Goal: Task Accomplishment & Management: Complete application form

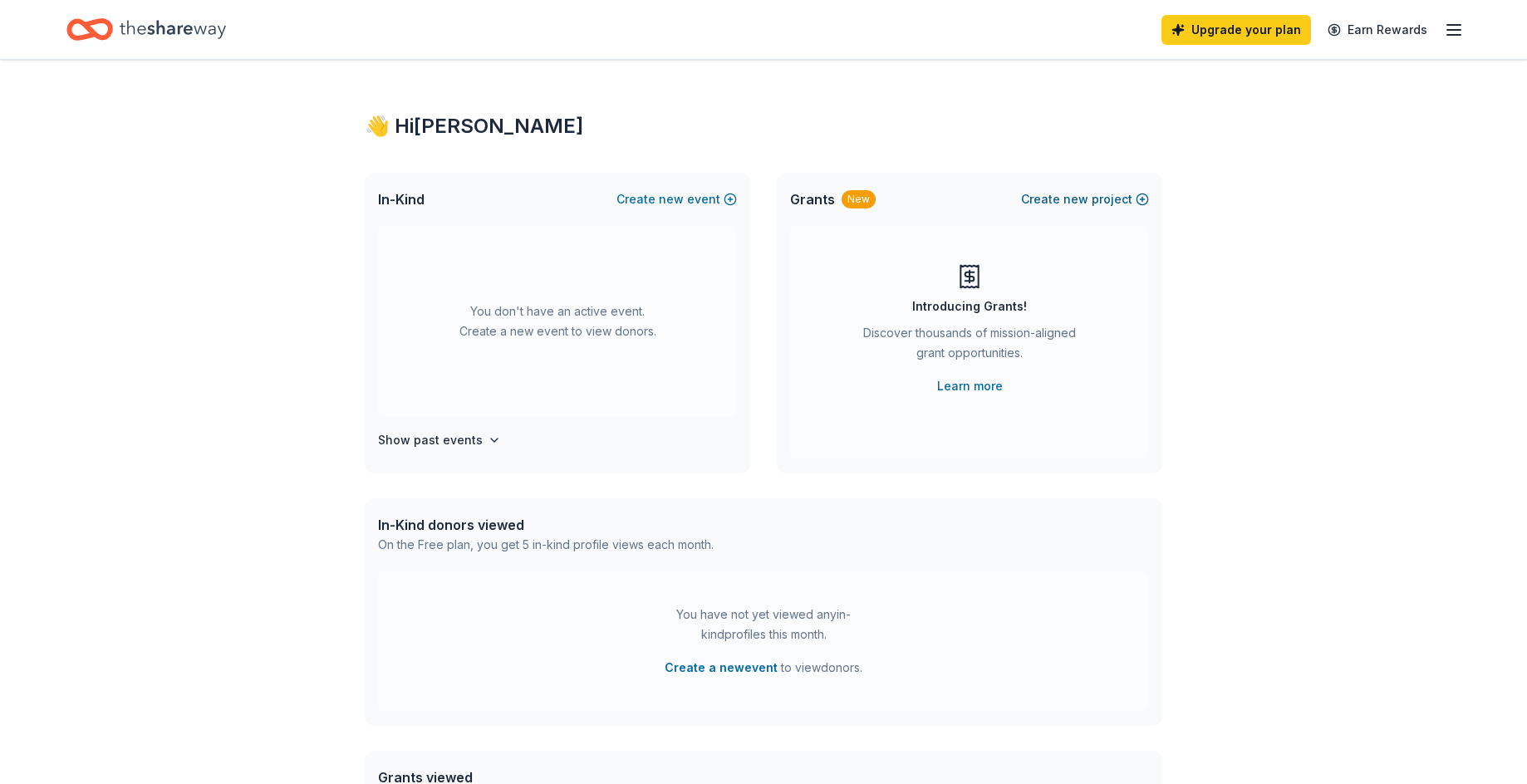
click at [1112, 192] on button "Create new project" at bounding box center [1085, 199] width 128 height 20
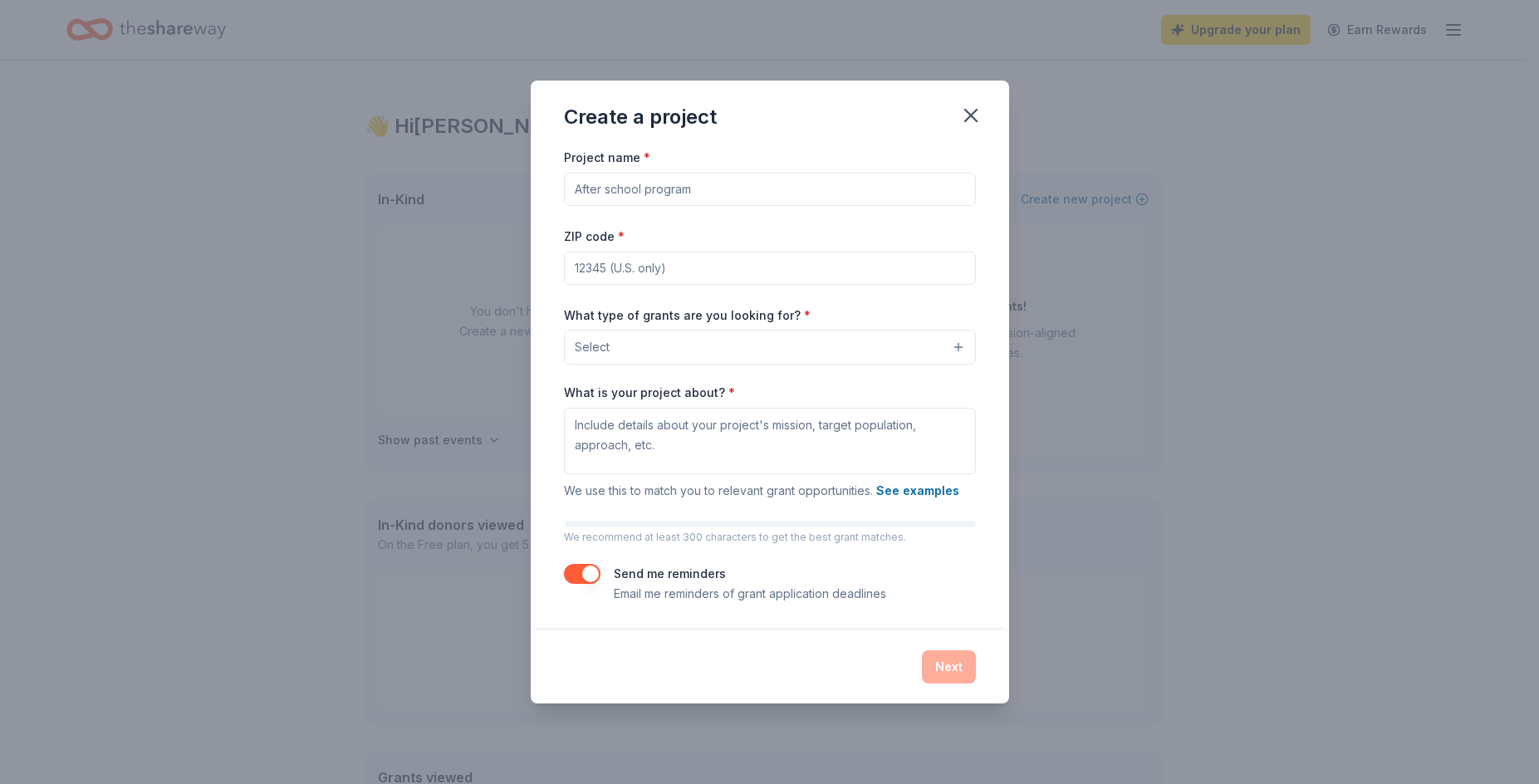
click at [856, 192] on input "Project name *" at bounding box center [769, 188] width 412 height 33
click at [975, 115] on icon "button" at bounding box center [971, 115] width 24 height 24
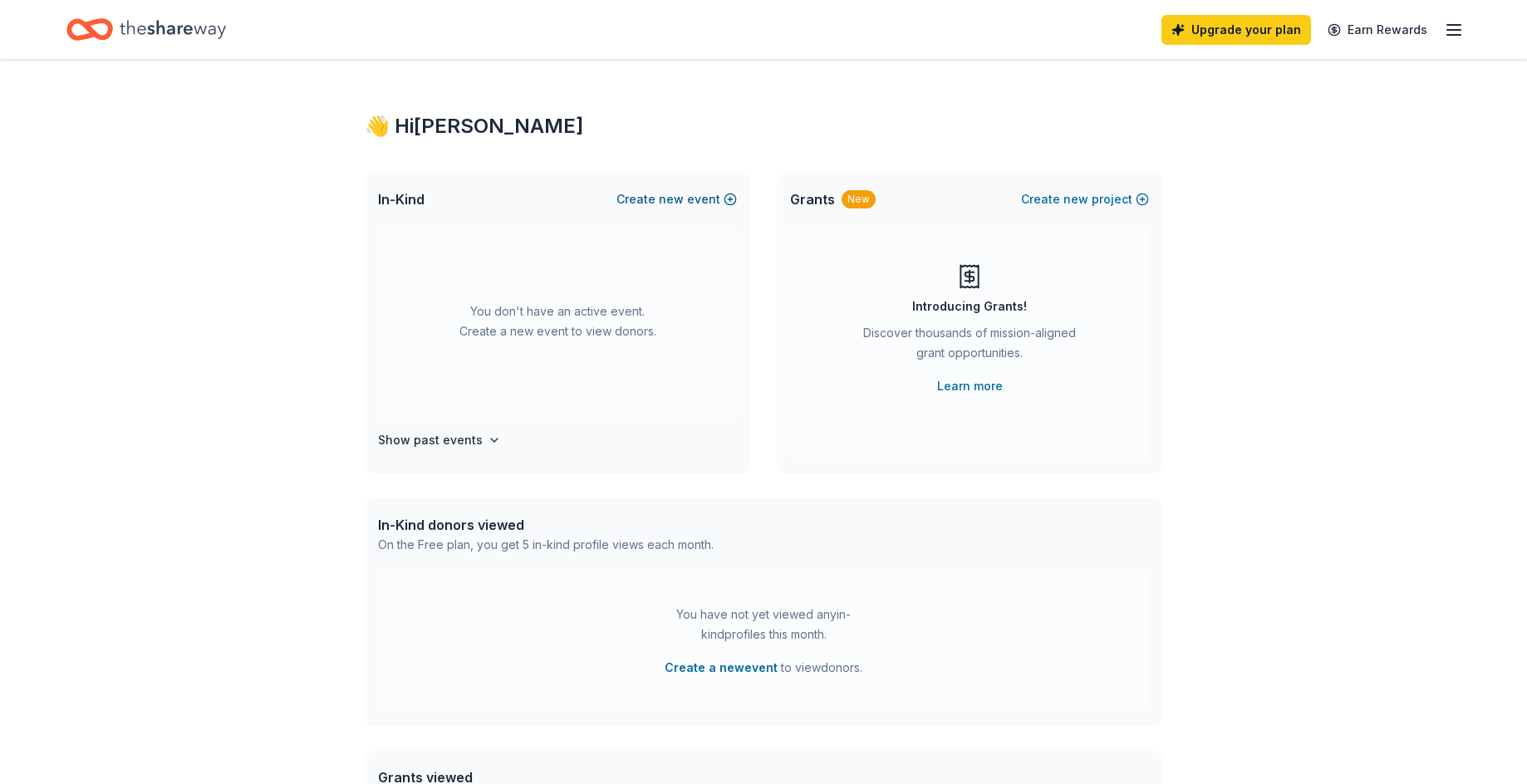
click at [695, 191] on button "Create new event" at bounding box center [677, 199] width 121 height 20
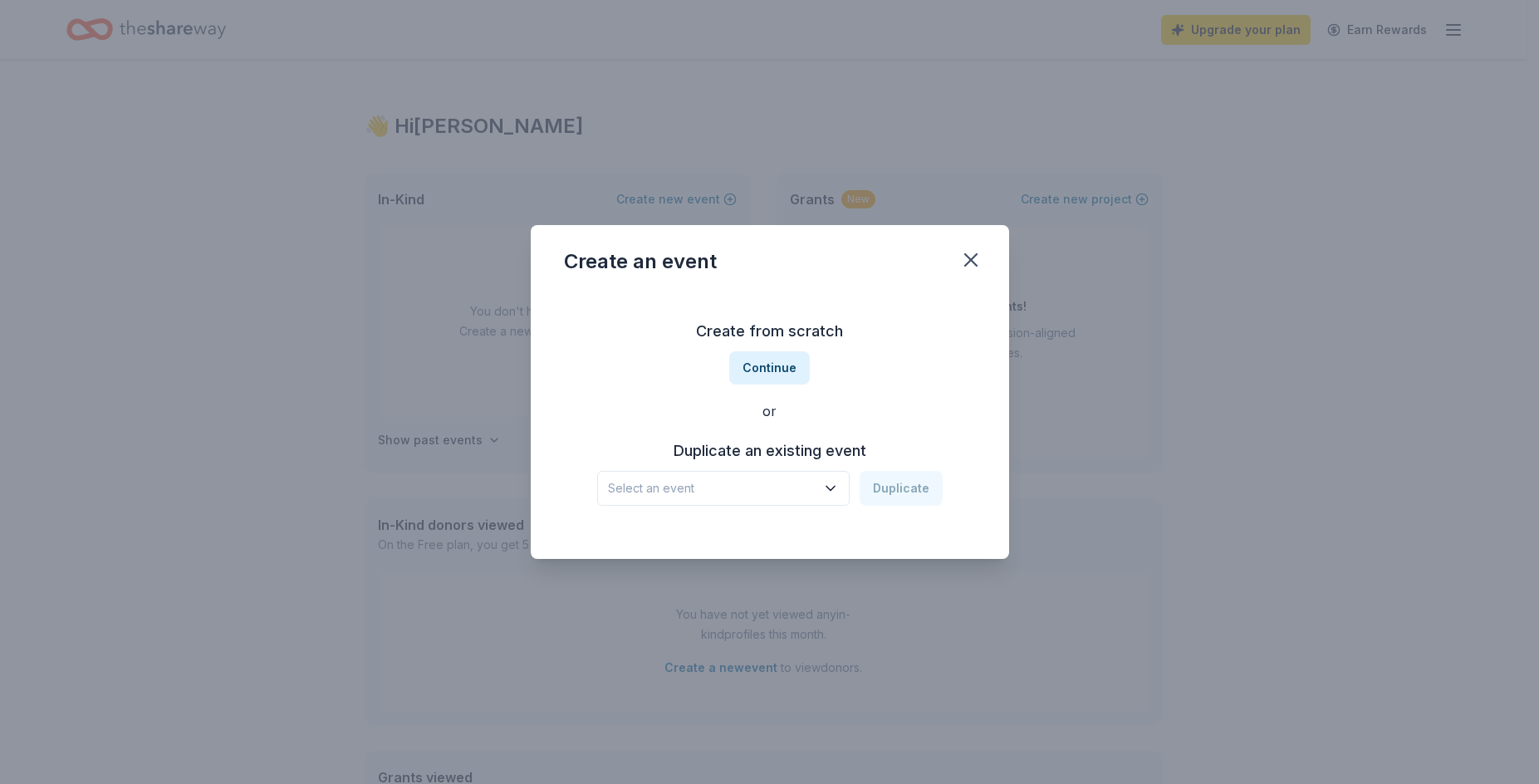
click at [719, 479] on span "Select an event" at bounding box center [712, 488] width 207 height 20
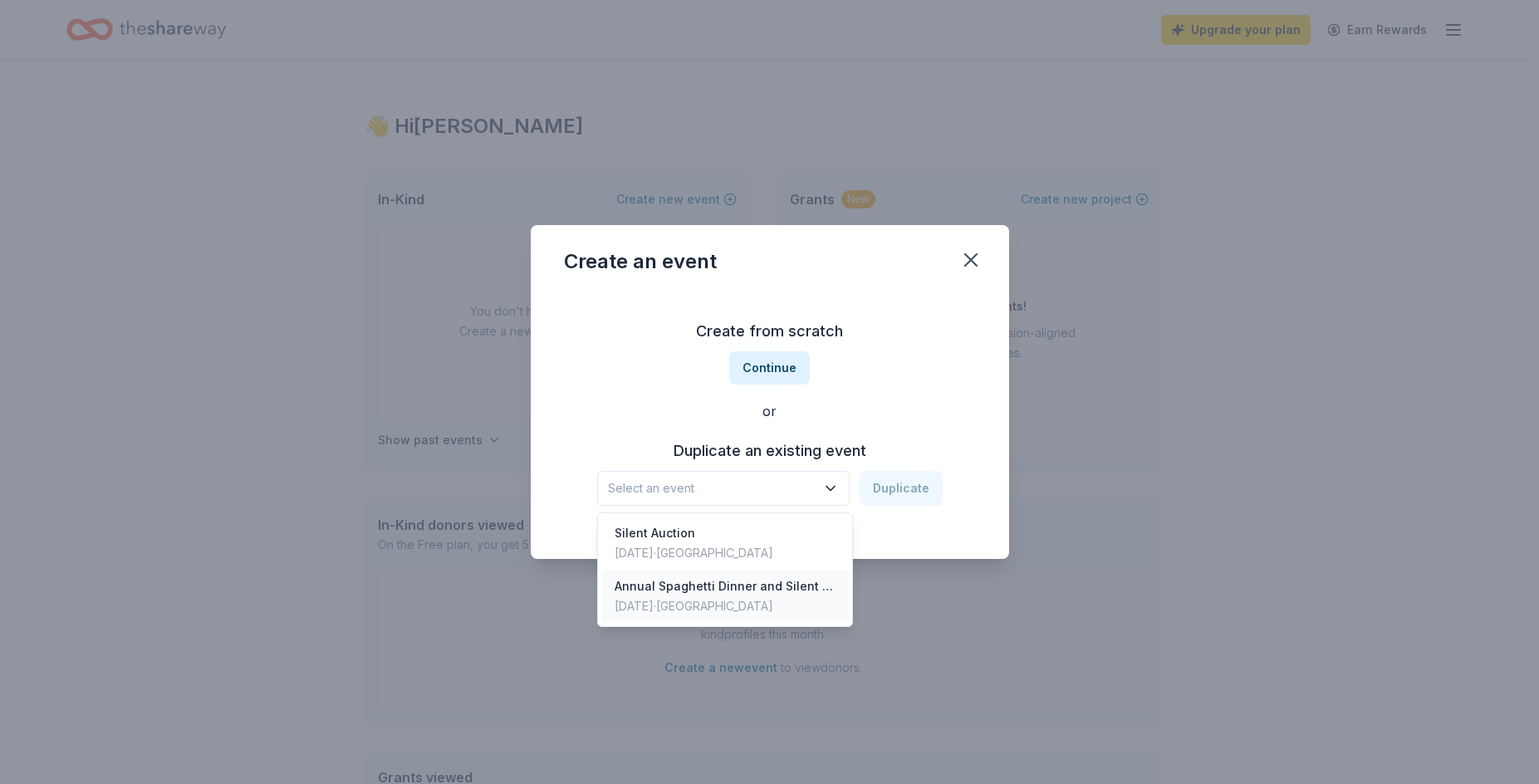
click at [700, 584] on div "Annual Spaghetti Dinner and Silent Auction" at bounding box center [725, 586] width 221 height 20
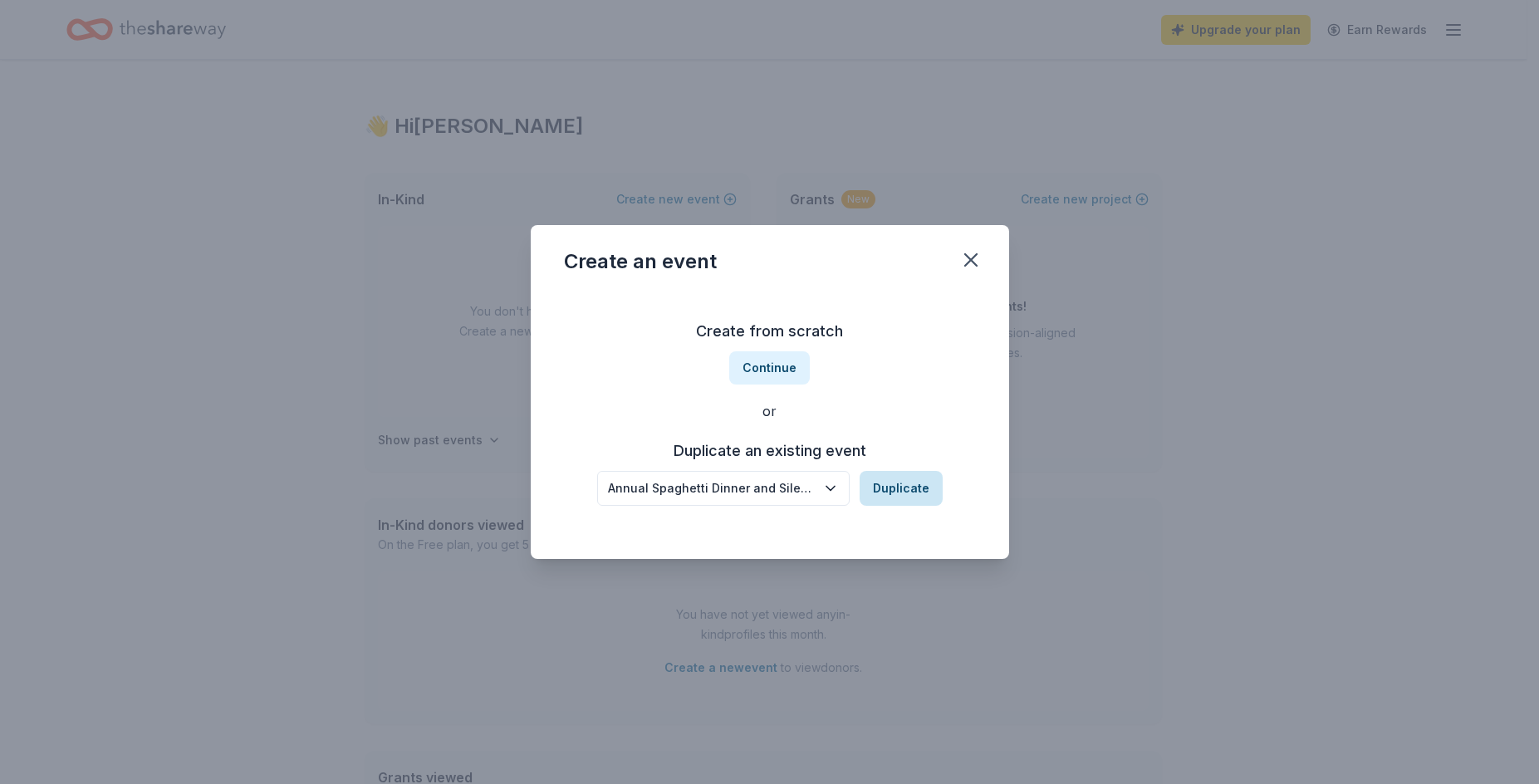
click at [917, 491] on button "Duplicate" at bounding box center [901, 488] width 83 height 35
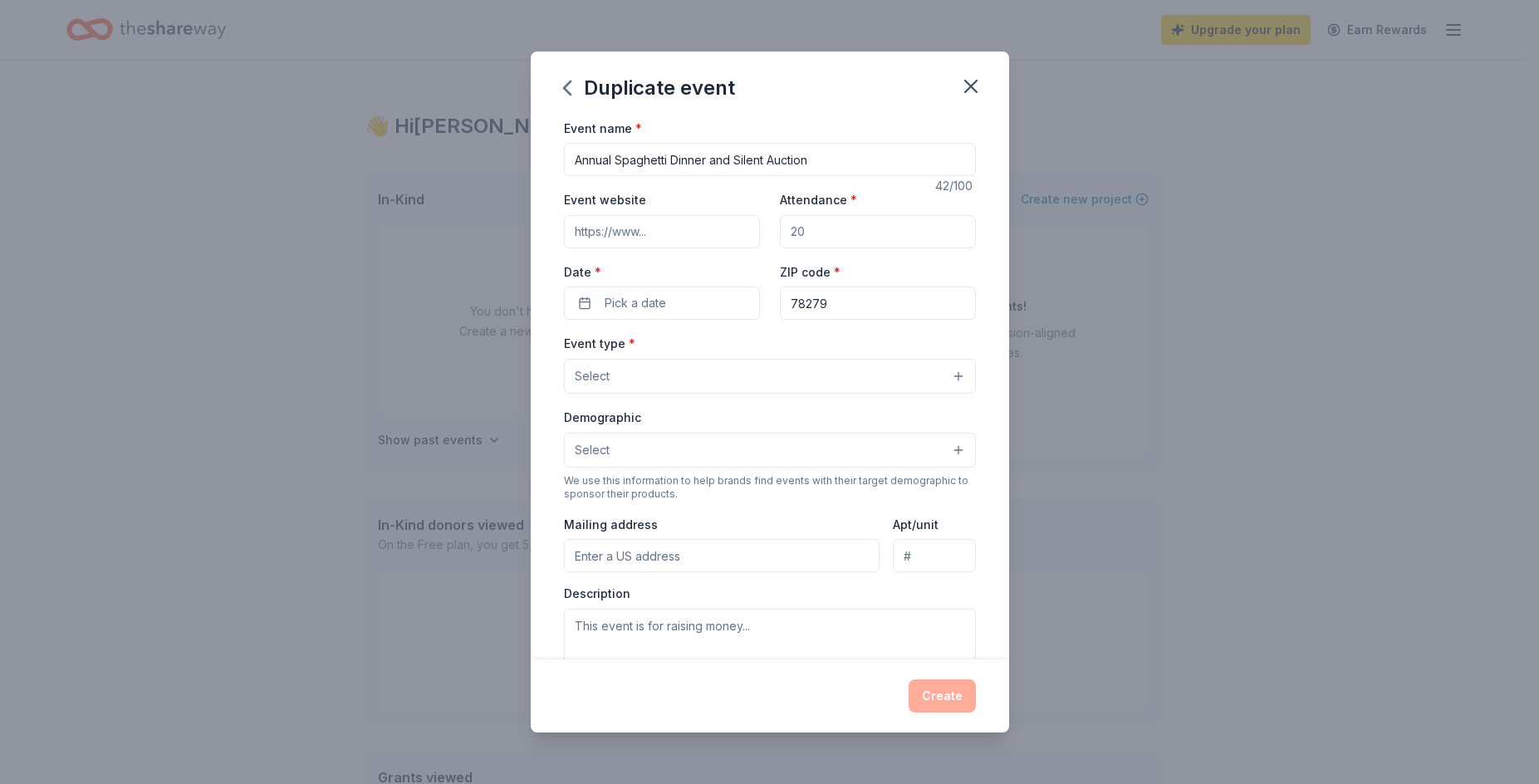
click at [576, 162] on input "Annual Spaghetti Dinner and Silent Auction" at bounding box center [769, 159] width 412 height 33
type input "[PERSON_NAME] Annual Spaghetti Dinner and Silent Auction"
click at [805, 237] on input "Attendance *" at bounding box center [877, 231] width 196 height 33
drag, startPoint x: 799, startPoint y: 236, endPoint x: 789, endPoint y: 236, distance: 10.0
click at [789, 236] on input "Attendance *" at bounding box center [877, 231] width 196 height 33
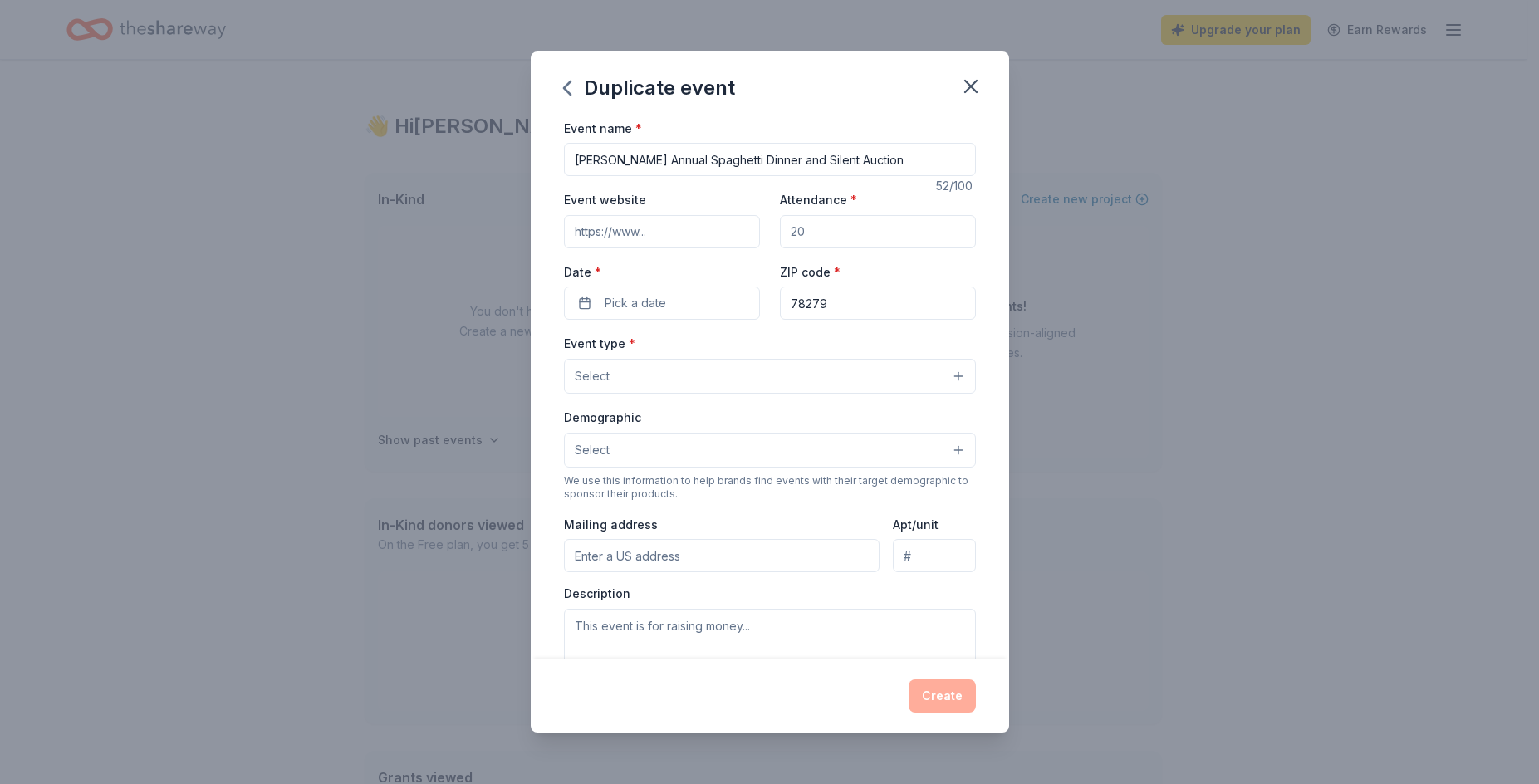
type input "200"
click at [696, 306] on button "Pick a date" at bounding box center [662, 302] width 196 height 33
click at [746, 346] on button "Go to next month" at bounding box center [748, 347] width 24 height 24
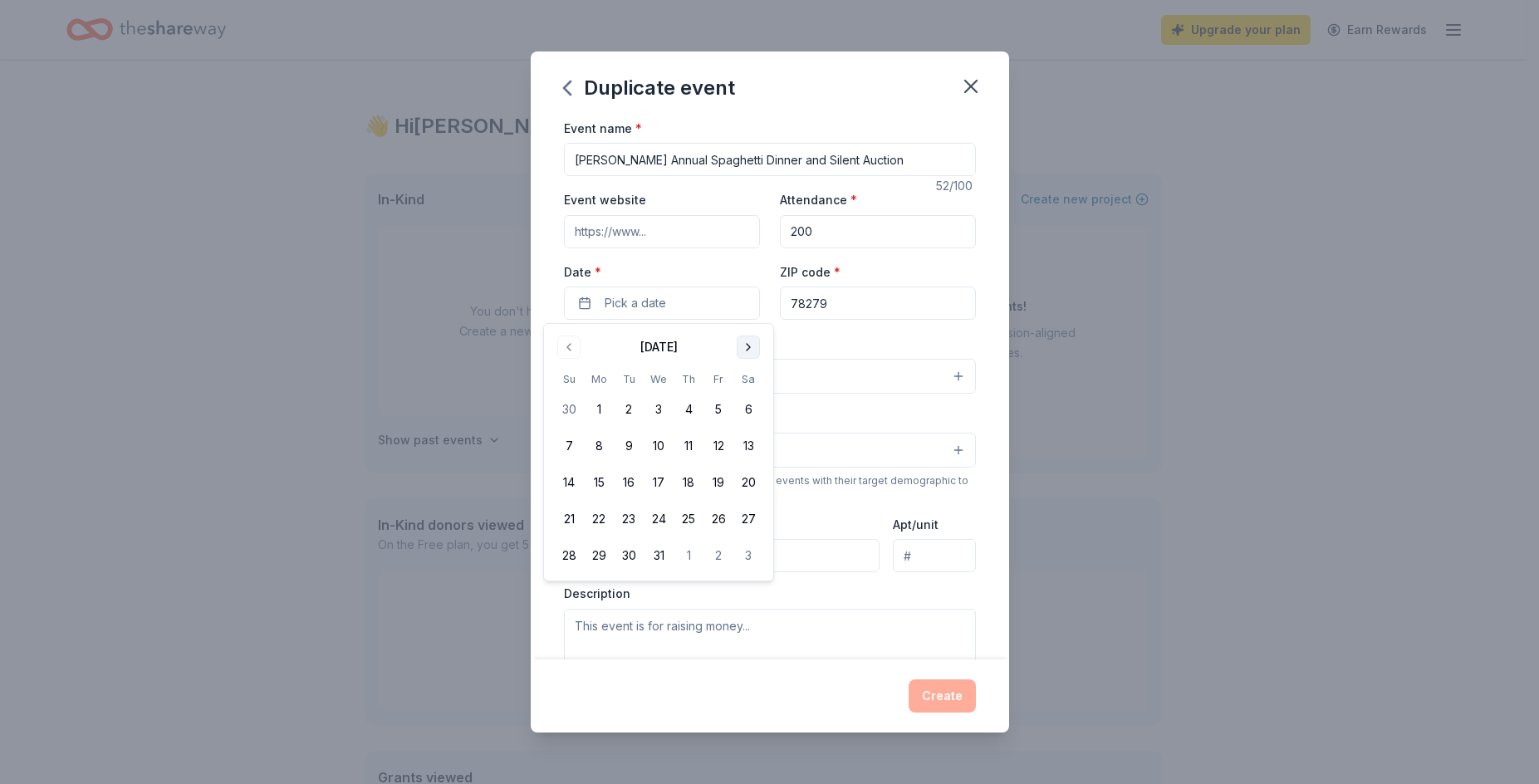
click at [746, 346] on button "Go to next month" at bounding box center [748, 347] width 24 height 24
click at [751, 488] on button "21" at bounding box center [748, 482] width 30 height 30
click at [874, 310] on input "78279" at bounding box center [877, 302] width 196 height 33
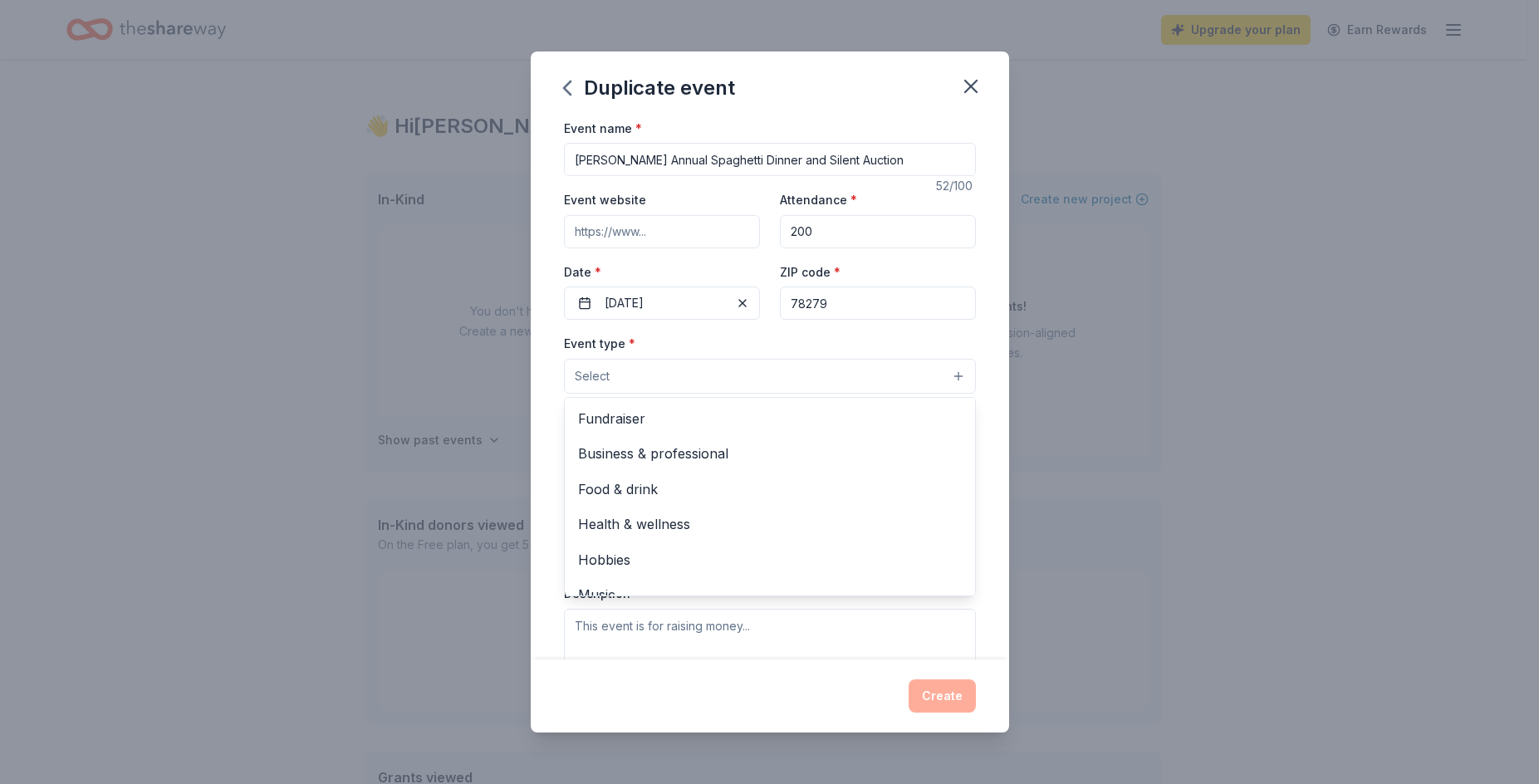
click at [772, 378] on button "Select" at bounding box center [769, 376] width 412 height 35
click at [658, 422] on span "Fundraiser" at bounding box center [769, 418] width 384 height 22
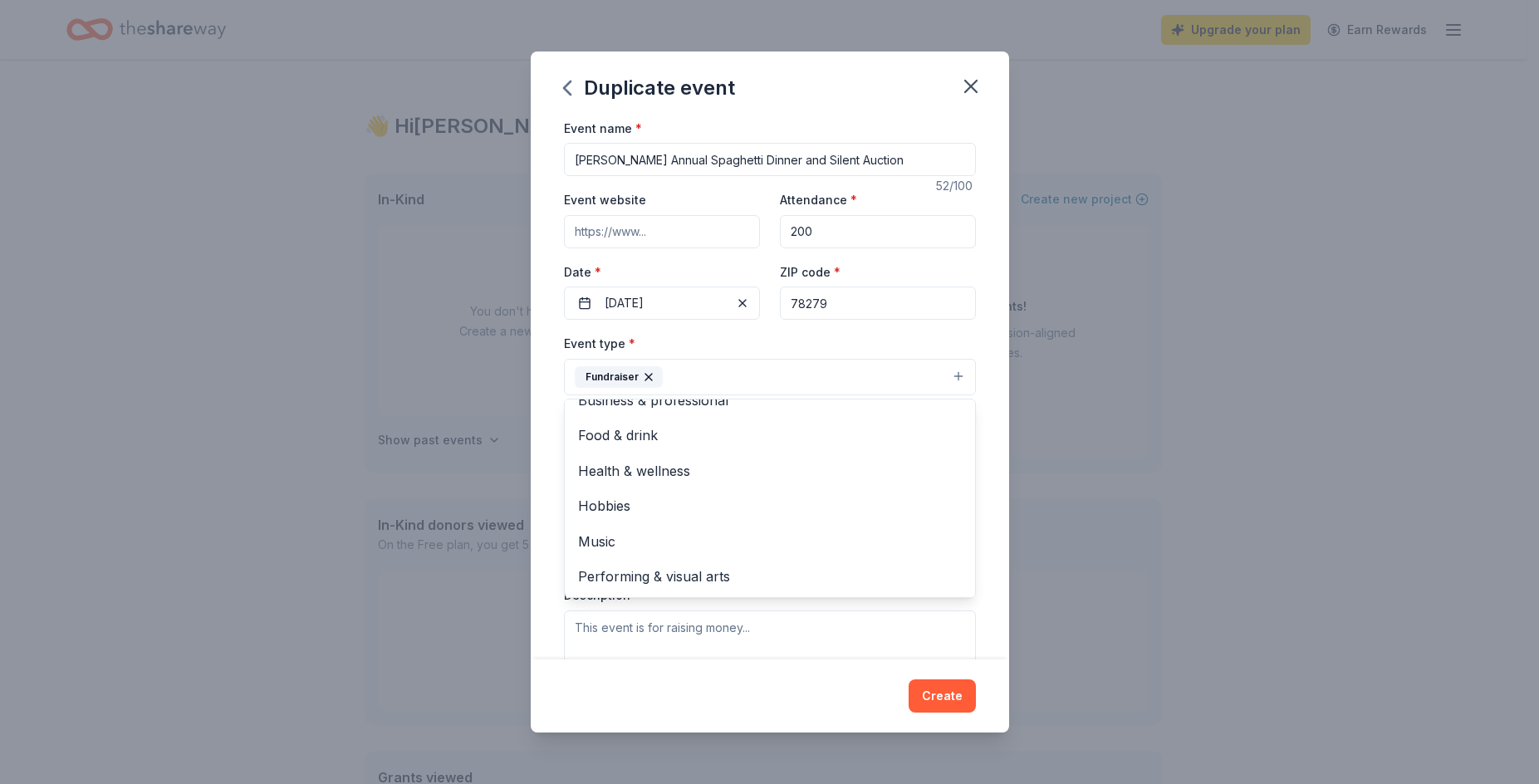
click at [993, 541] on div "Event name * Churchill Annual Spaghetti Dinner and Silent Auction 52 /100 Event…" at bounding box center [770, 388] width 479 height 542
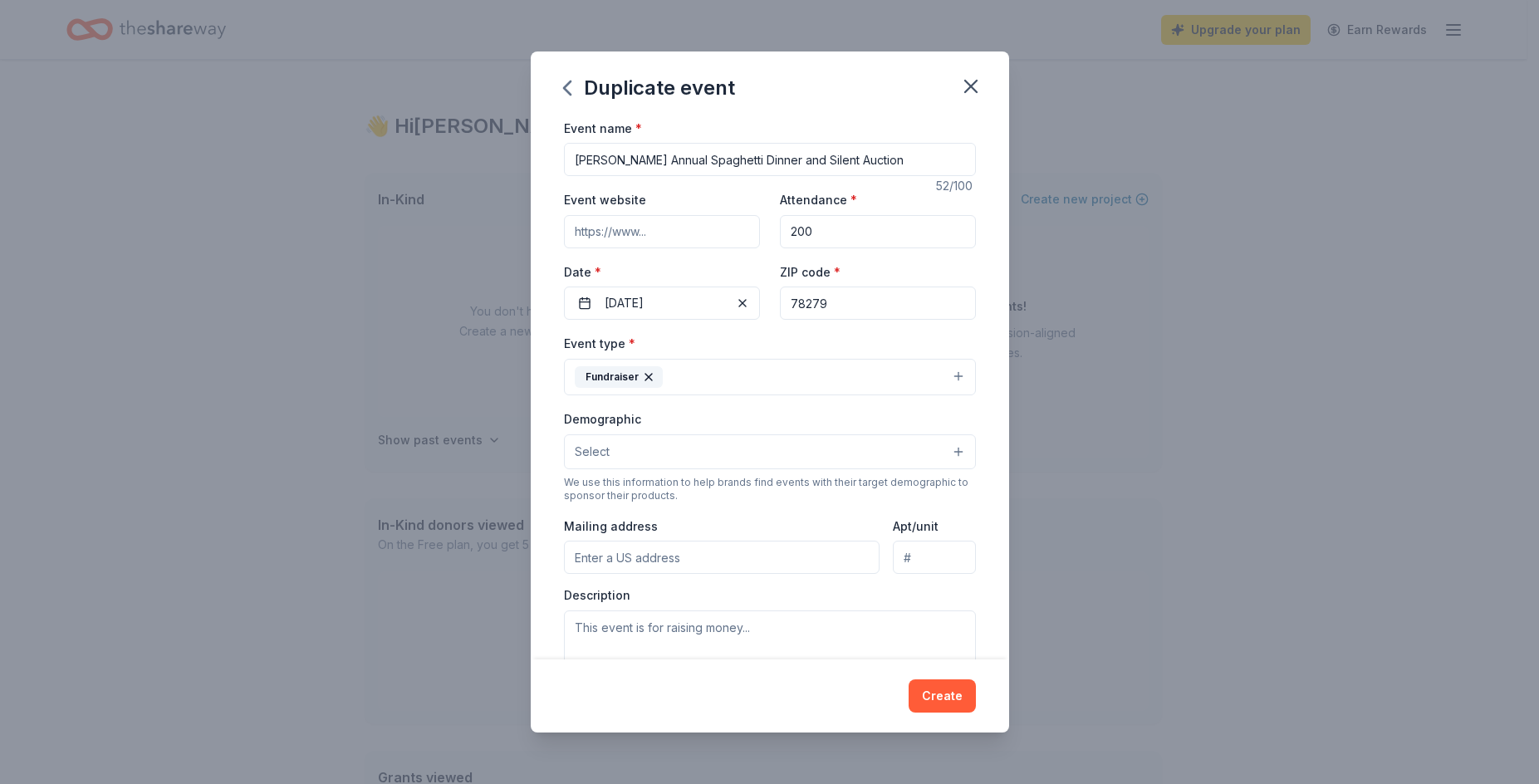
click at [650, 441] on button "Select" at bounding box center [769, 451] width 412 height 35
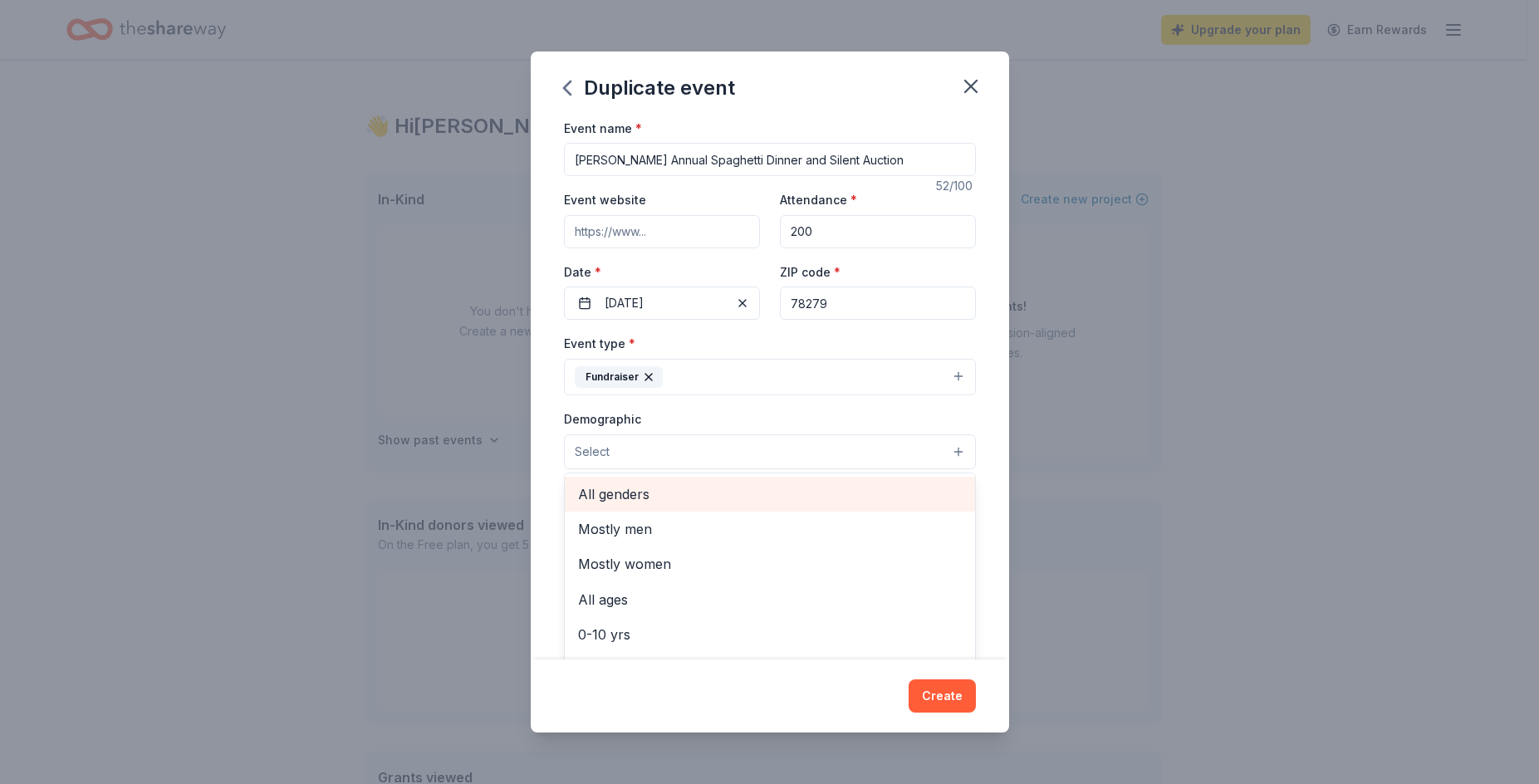
click at [644, 497] on span "All genders" at bounding box center [769, 494] width 384 height 22
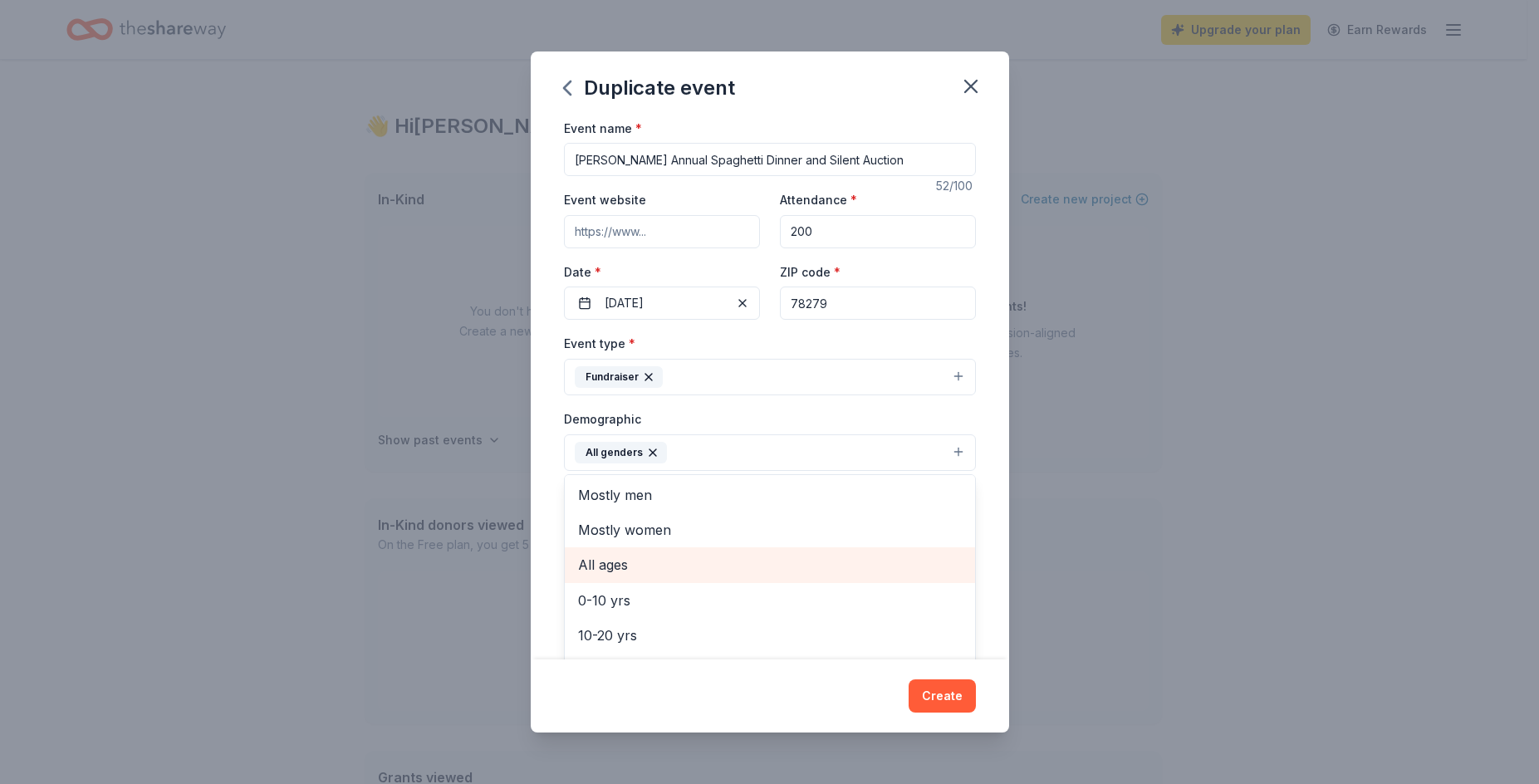
scroll to position [0, 0]
click at [632, 561] on span "All ages" at bounding box center [769, 565] width 384 height 22
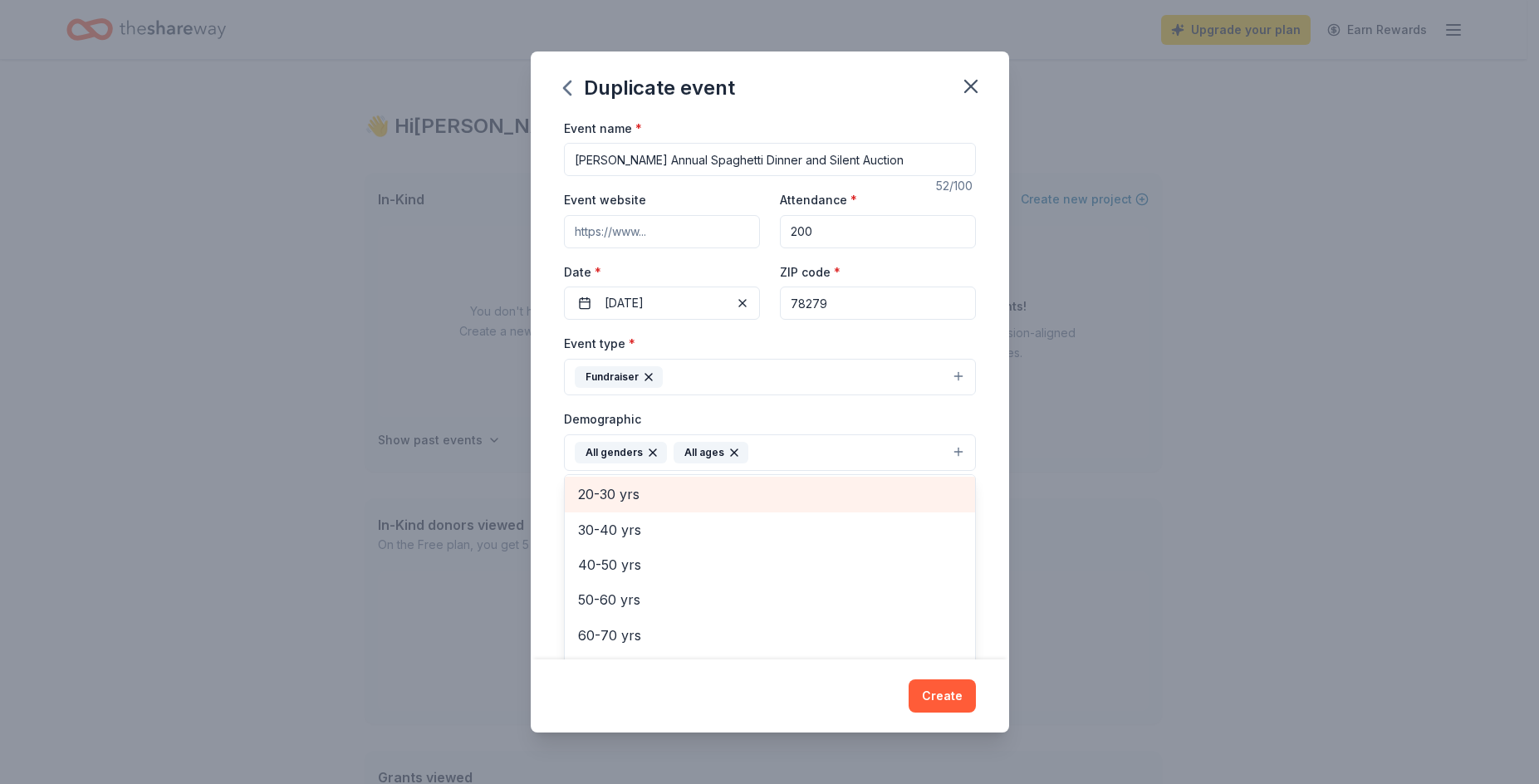
scroll to position [30, 0]
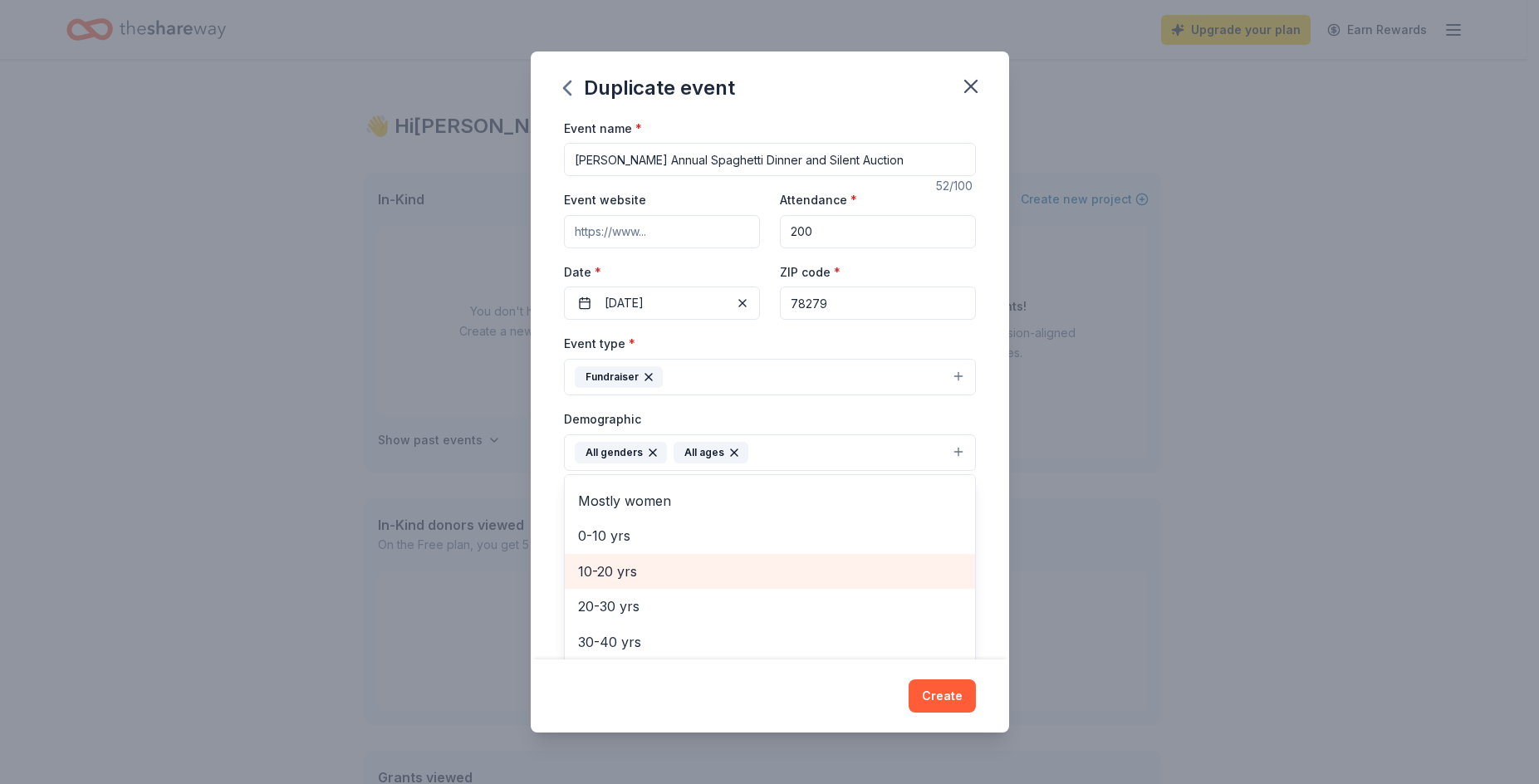
click at [717, 569] on span "10-20 yrs" at bounding box center [769, 571] width 384 height 22
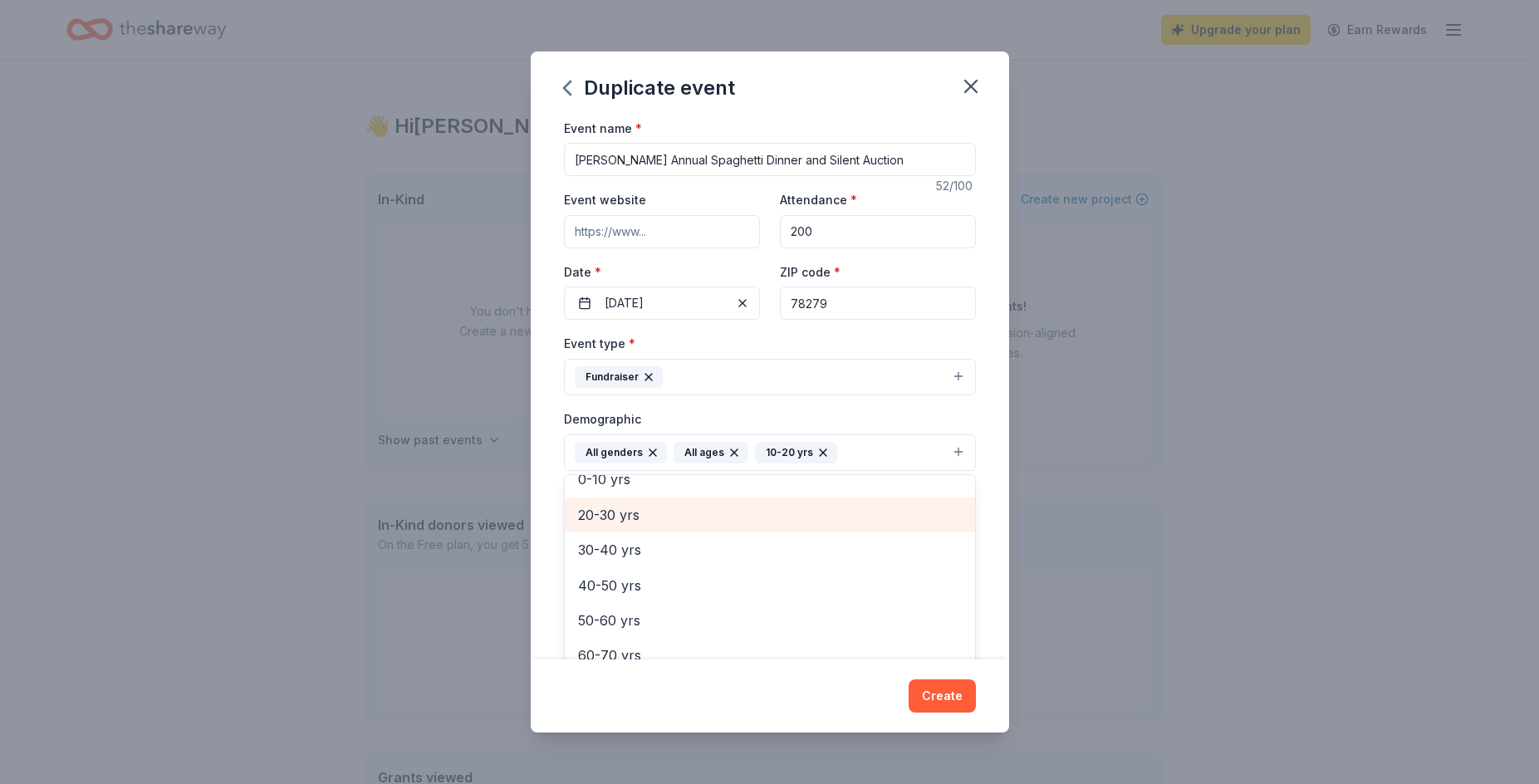
scroll to position [113, 0]
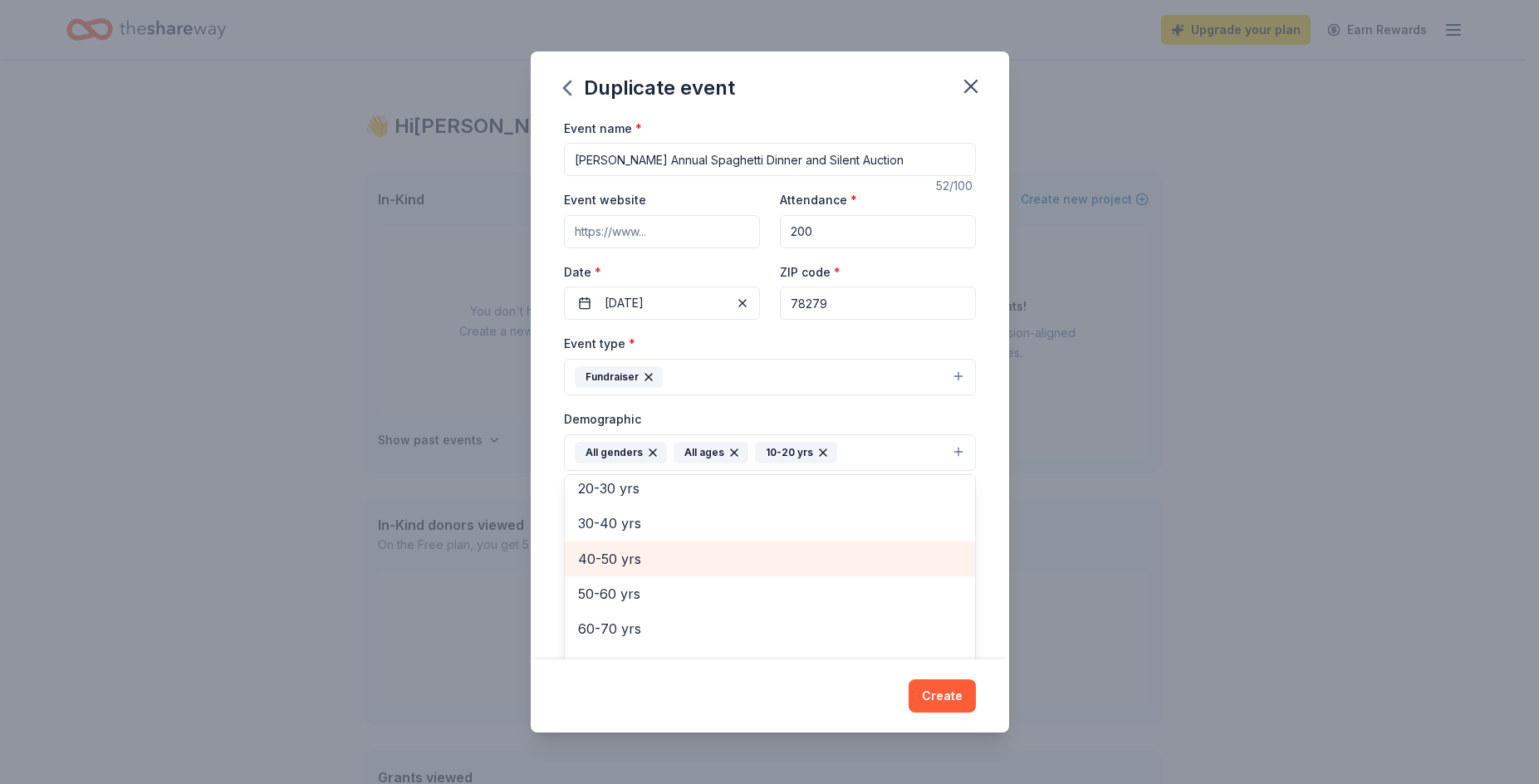
click at [676, 555] on span "40-50 yrs" at bounding box center [769, 559] width 384 height 22
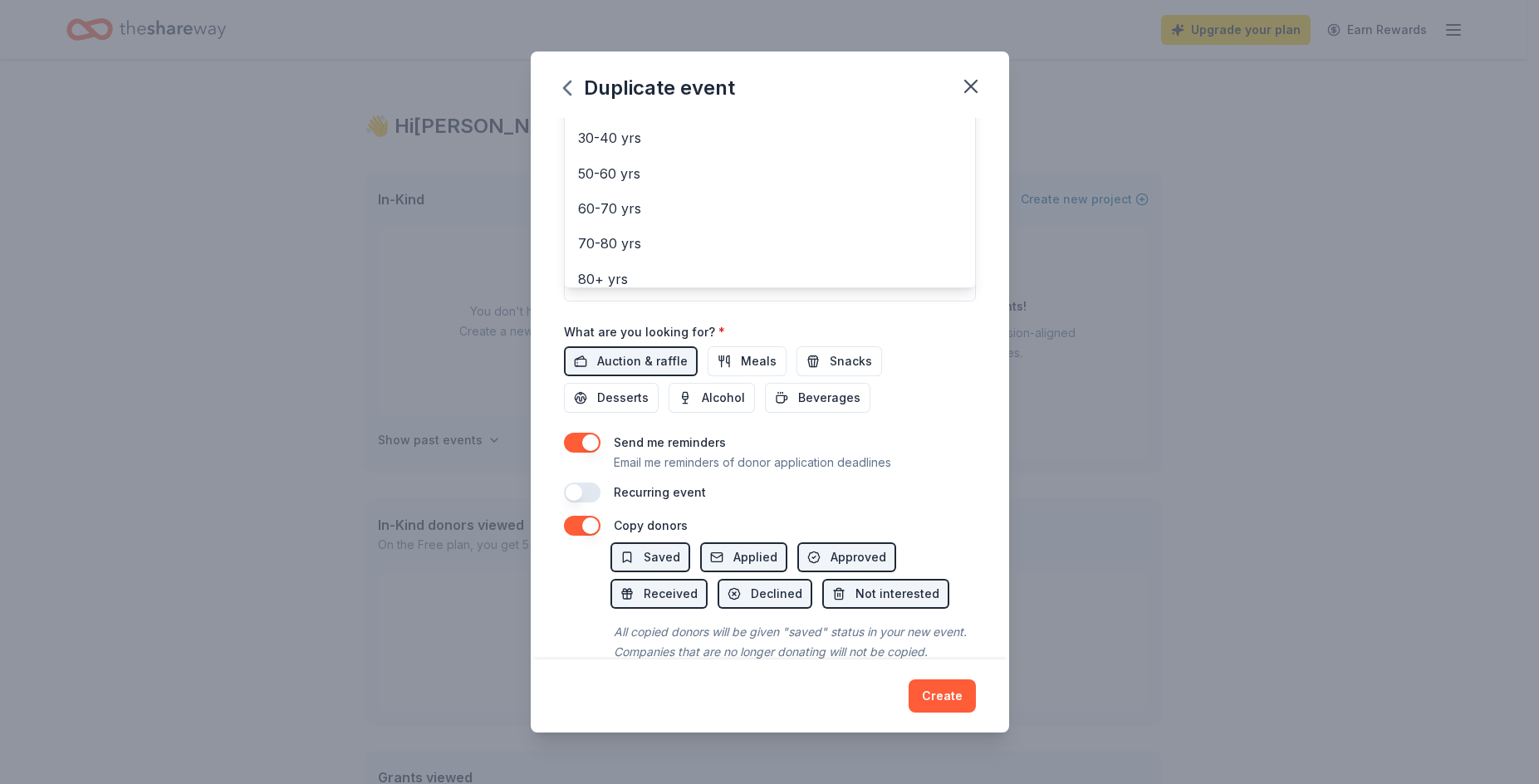
scroll to position [416, 0]
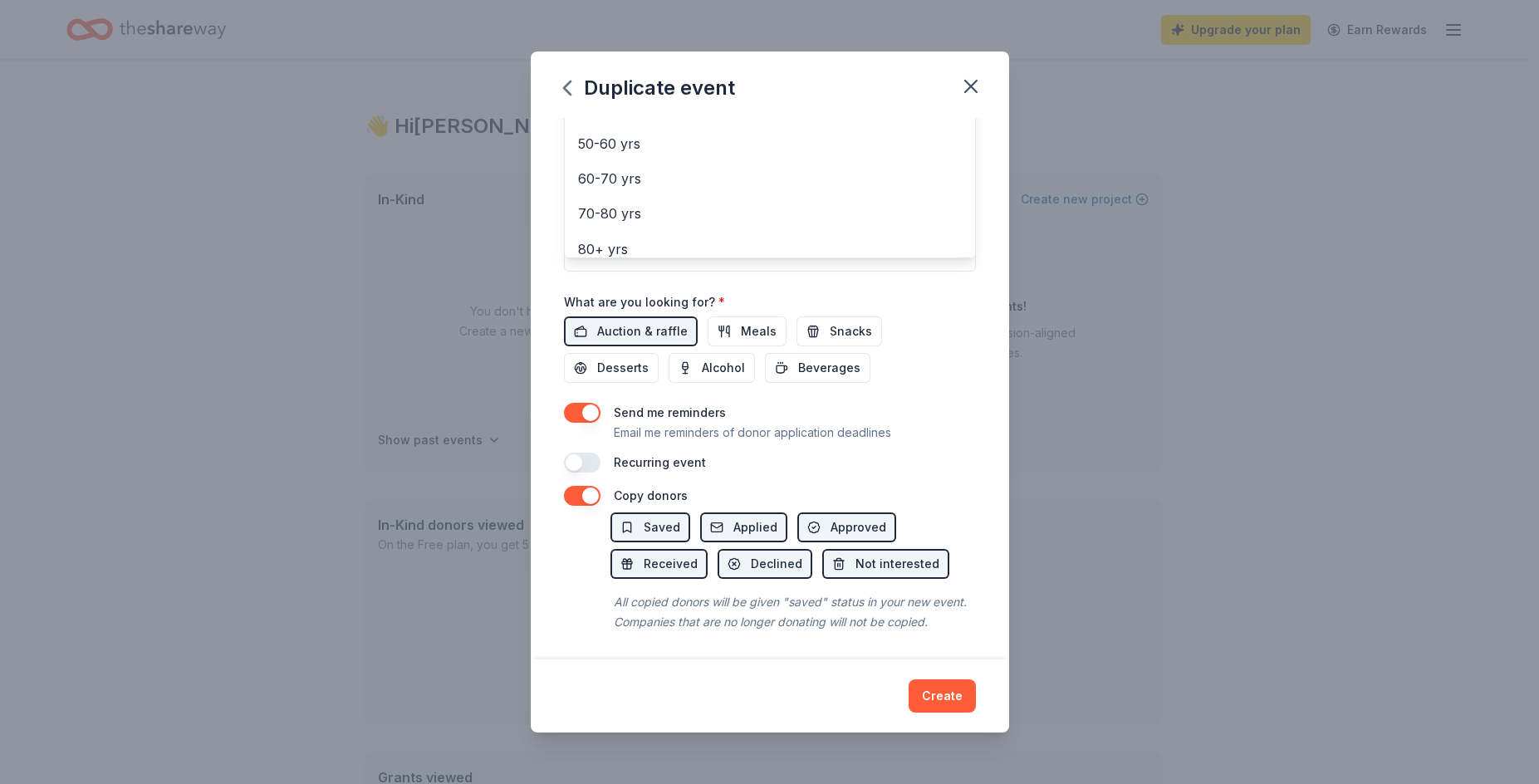
click at [928, 694] on div "Duplicate event Event name * Churchill Annual Spaghetti Dinner and Silent Aucti…" at bounding box center [770, 392] width 479 height 681
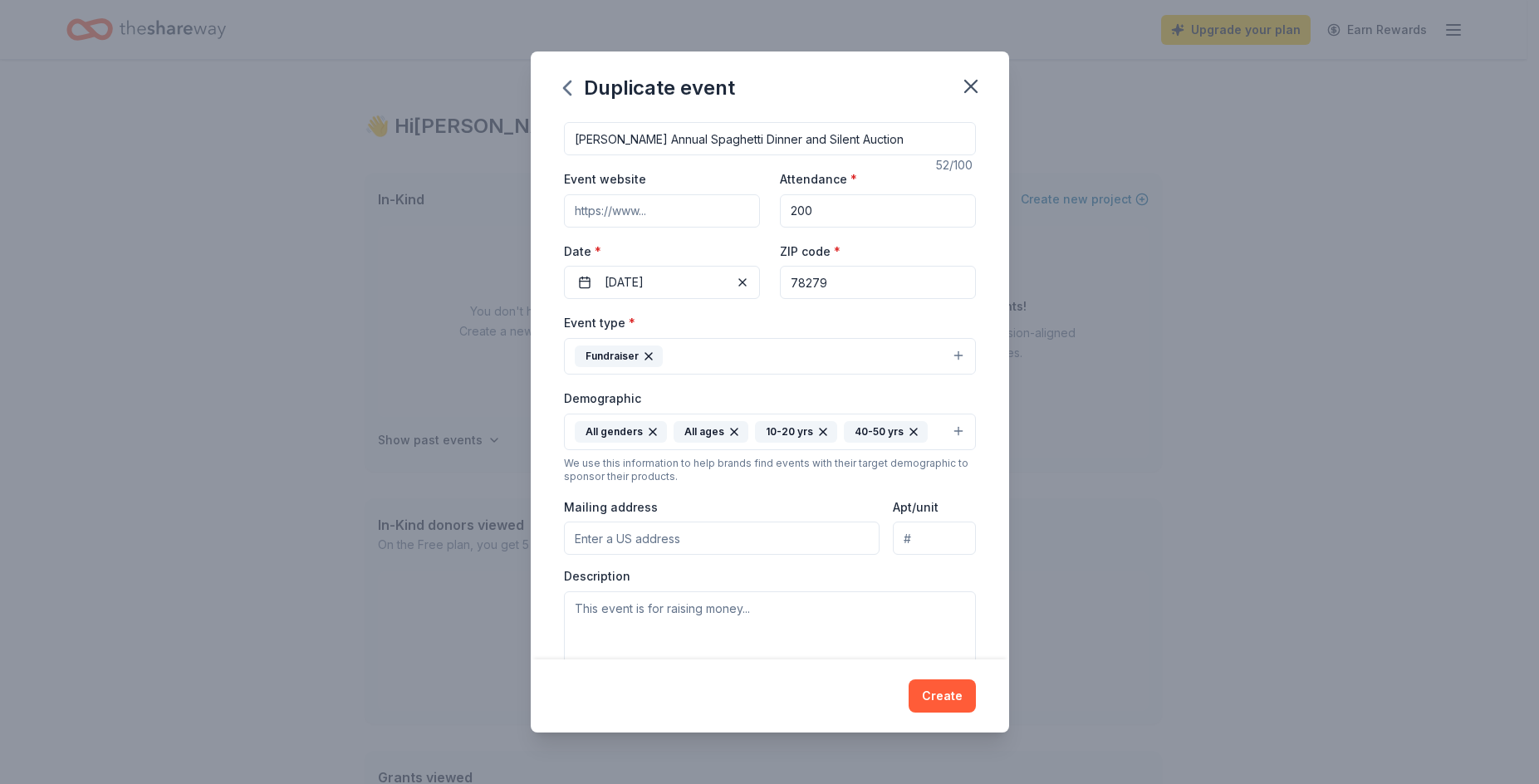
scroll to position [0, 0]
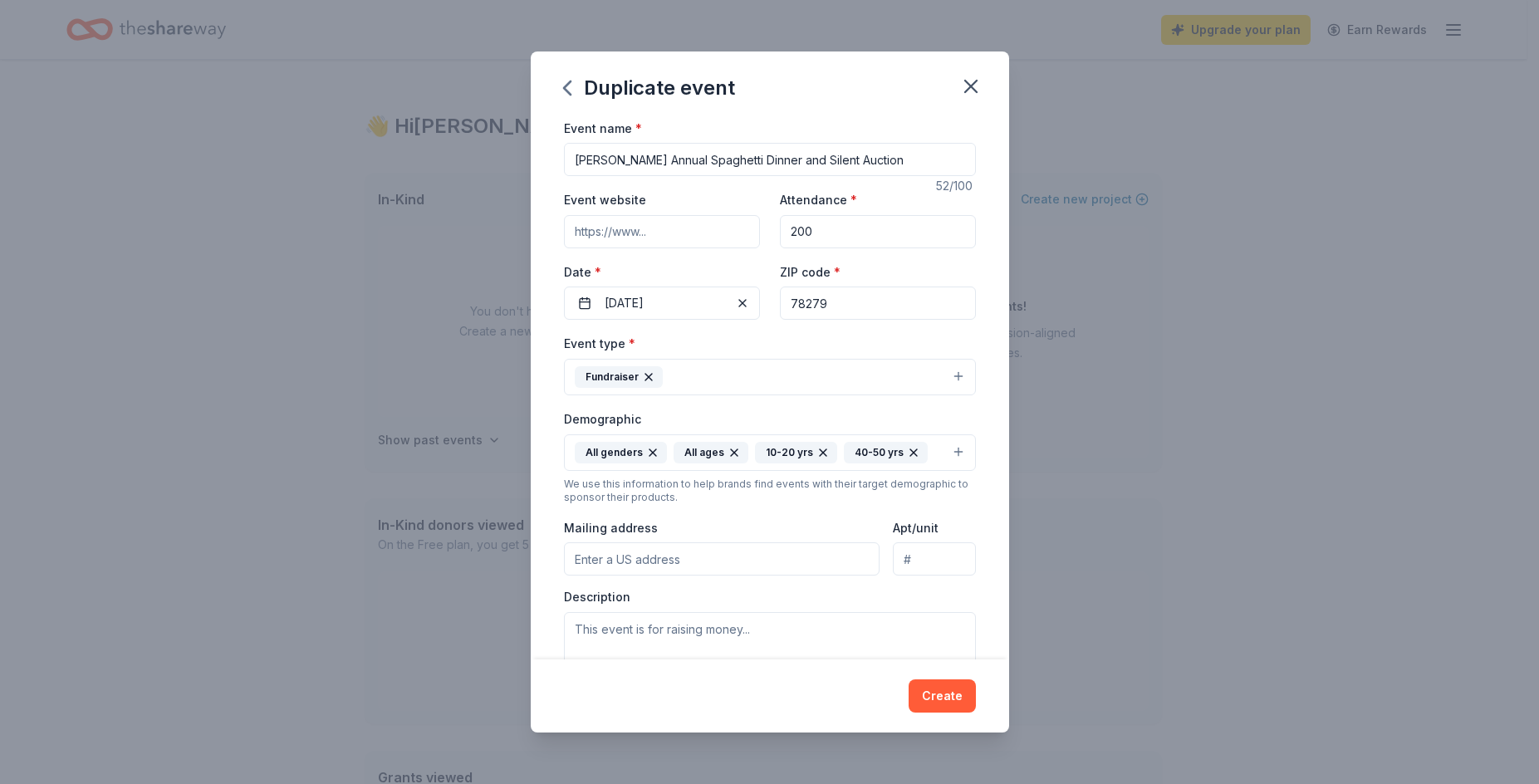
click at [806, 564] on input "Mailing address" at bounding box center [722, 558] width 317 height 33
type input "310 W Sunset Rd"
type input "78209"
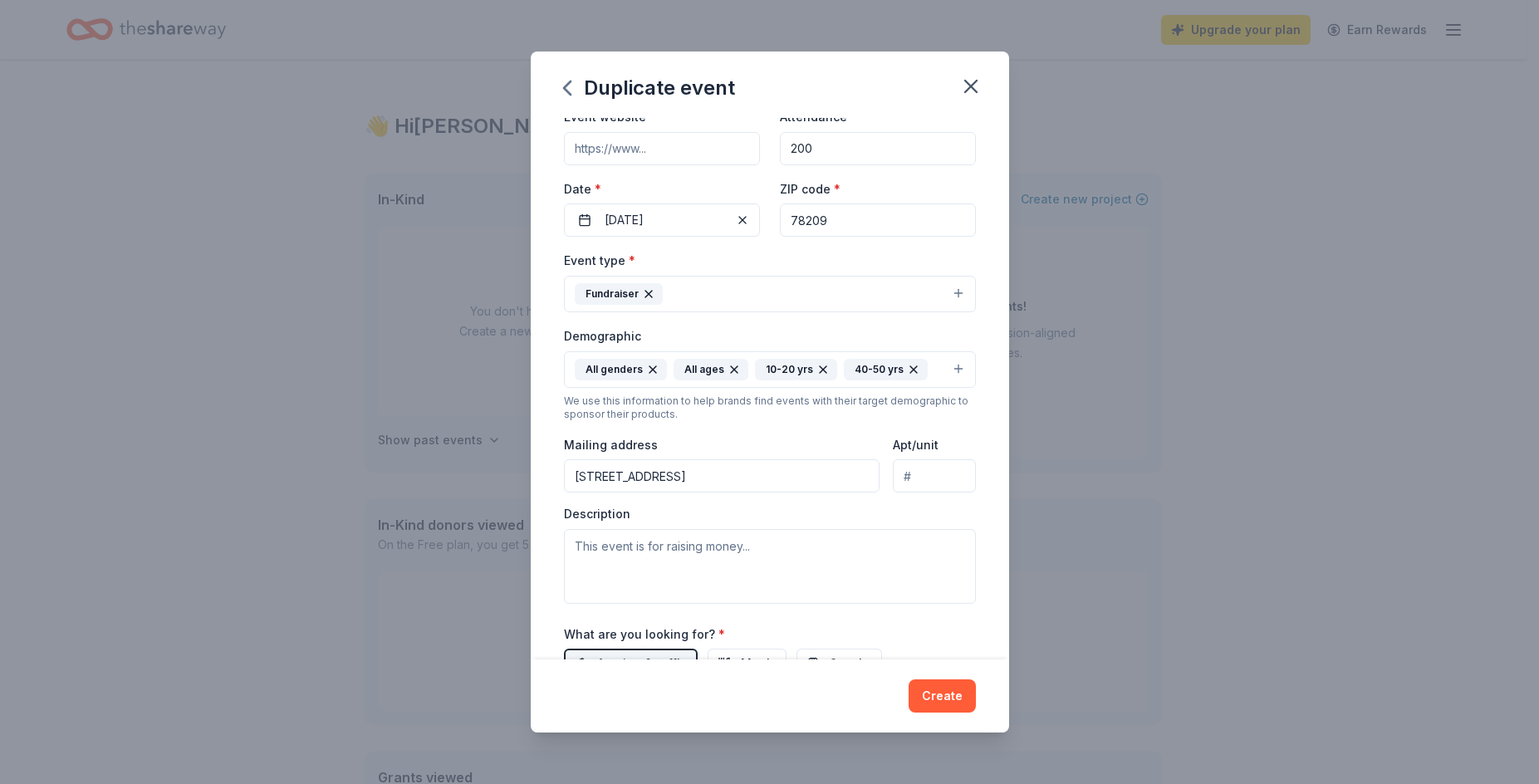
scroll to position [166, 0]
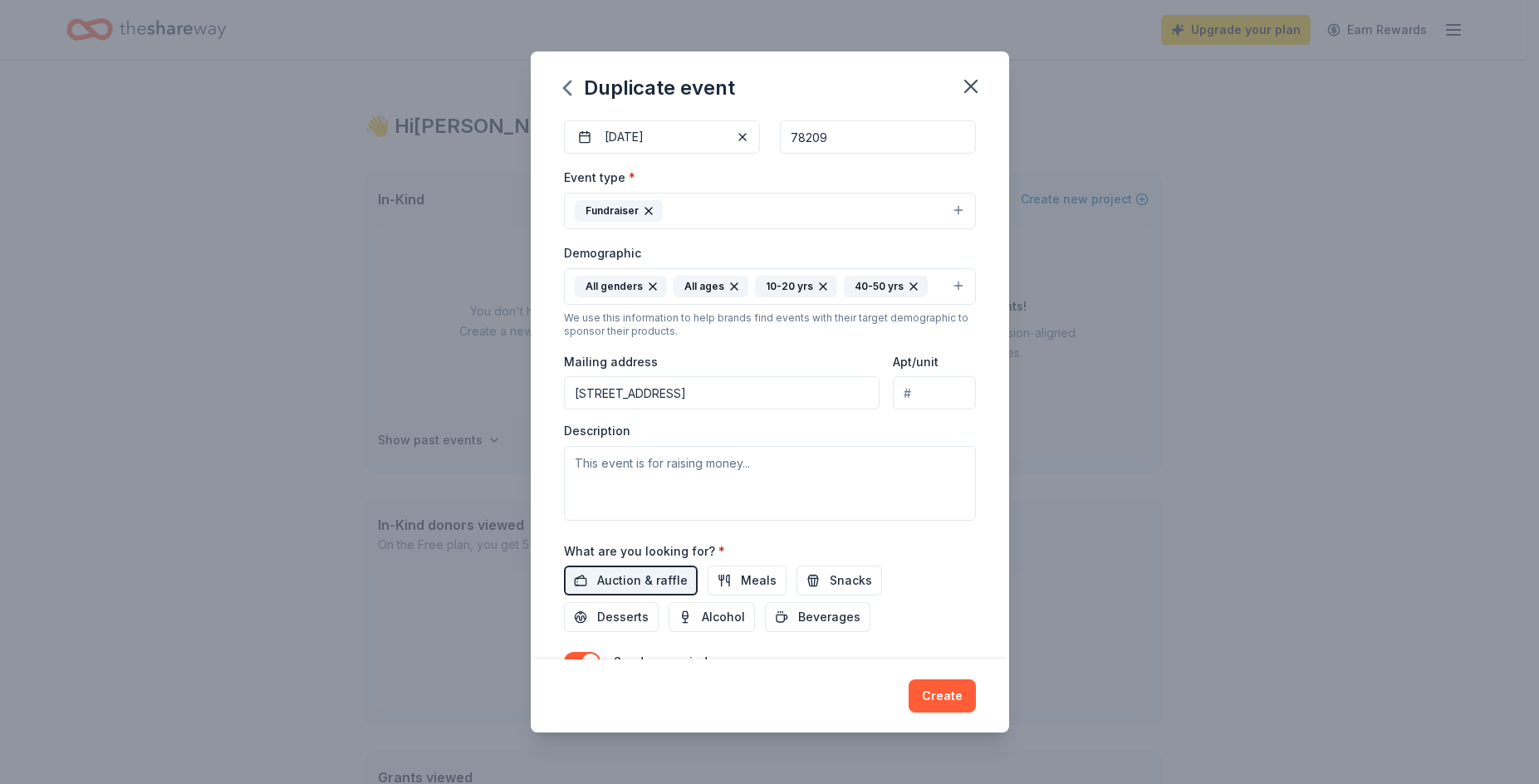
click at [806, 84] on div "Duplicate event" at bounding box center [770, 85] width 479 height 66
paste textarea "We are requesting a donation of any kind for our Silent Auction for the Winston…"
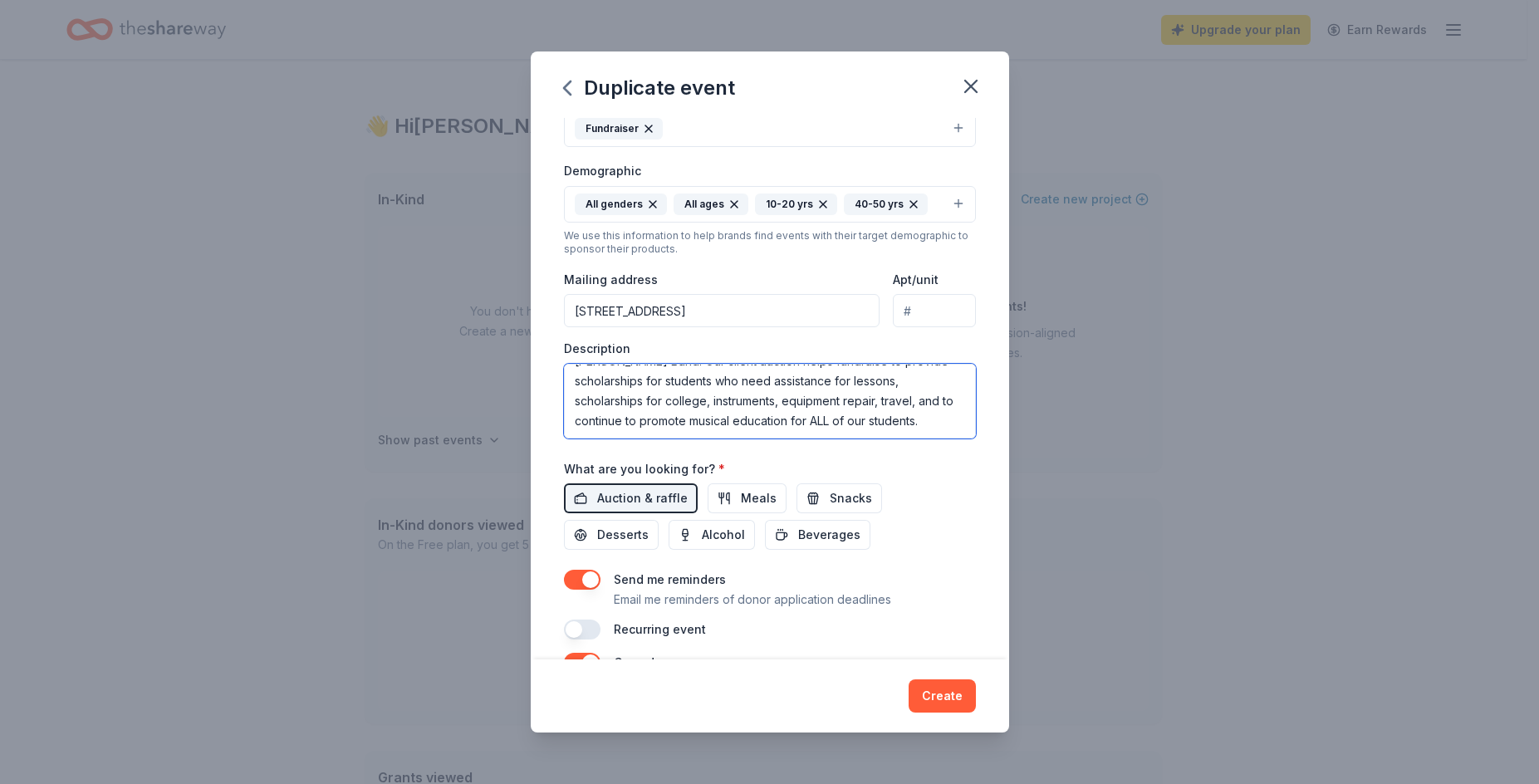
scroll to position [249, 0]
click at [977, 541] on div "Event name * Churchill Annual Spaghetti Dinner and Silent Auction 52 /100 Event…" at bounding box center [770, 388] width 479 height 542
click at [667, 410] on textarea "We are requesting a donation of any kind for our Silent Auction for the Winston…" at bounding box center [769, 400] width 412 height 74
paste textarea "In order to raise money for the Winston Churchill Band, we will be having our a…"
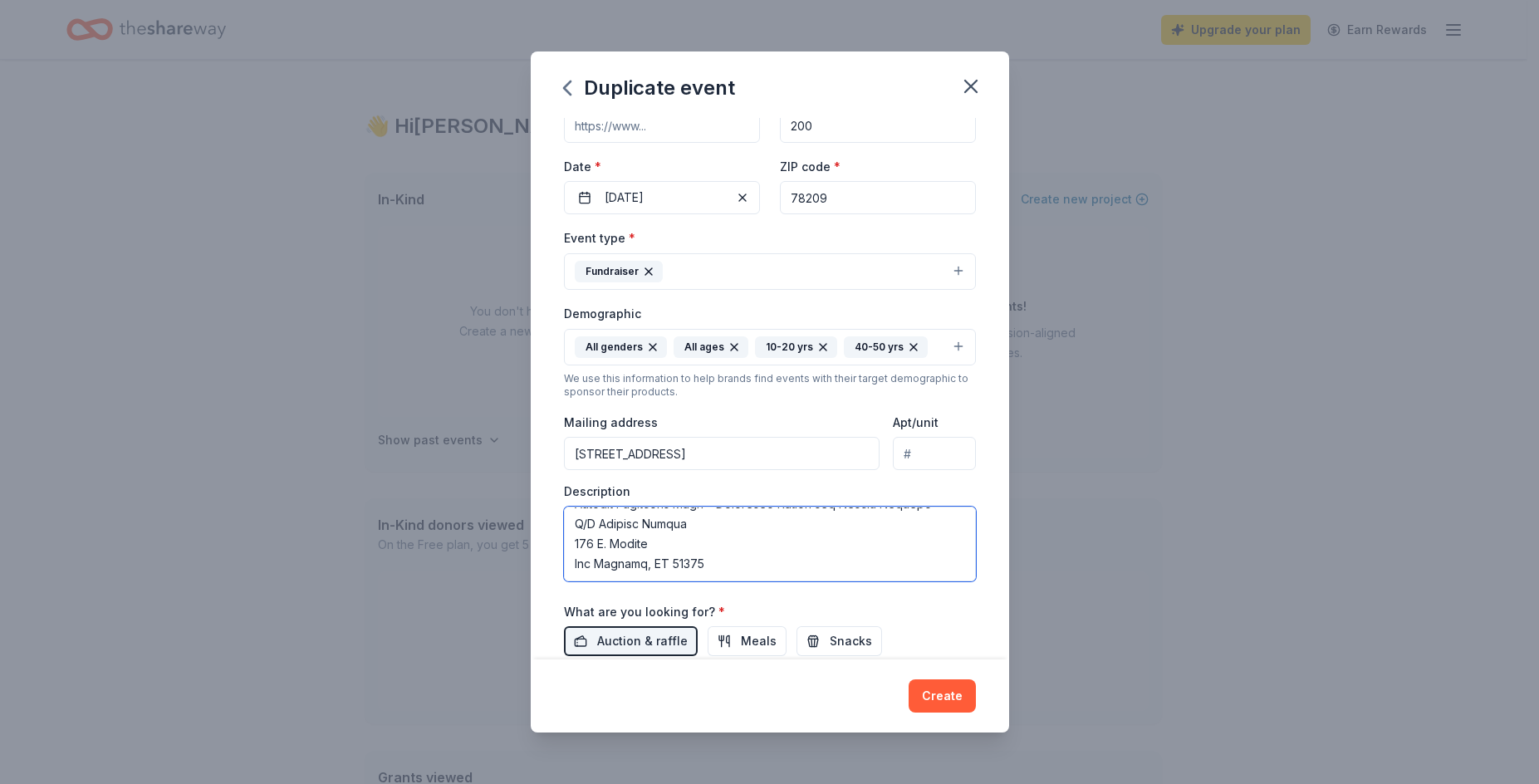
scroll to position [83, 0]
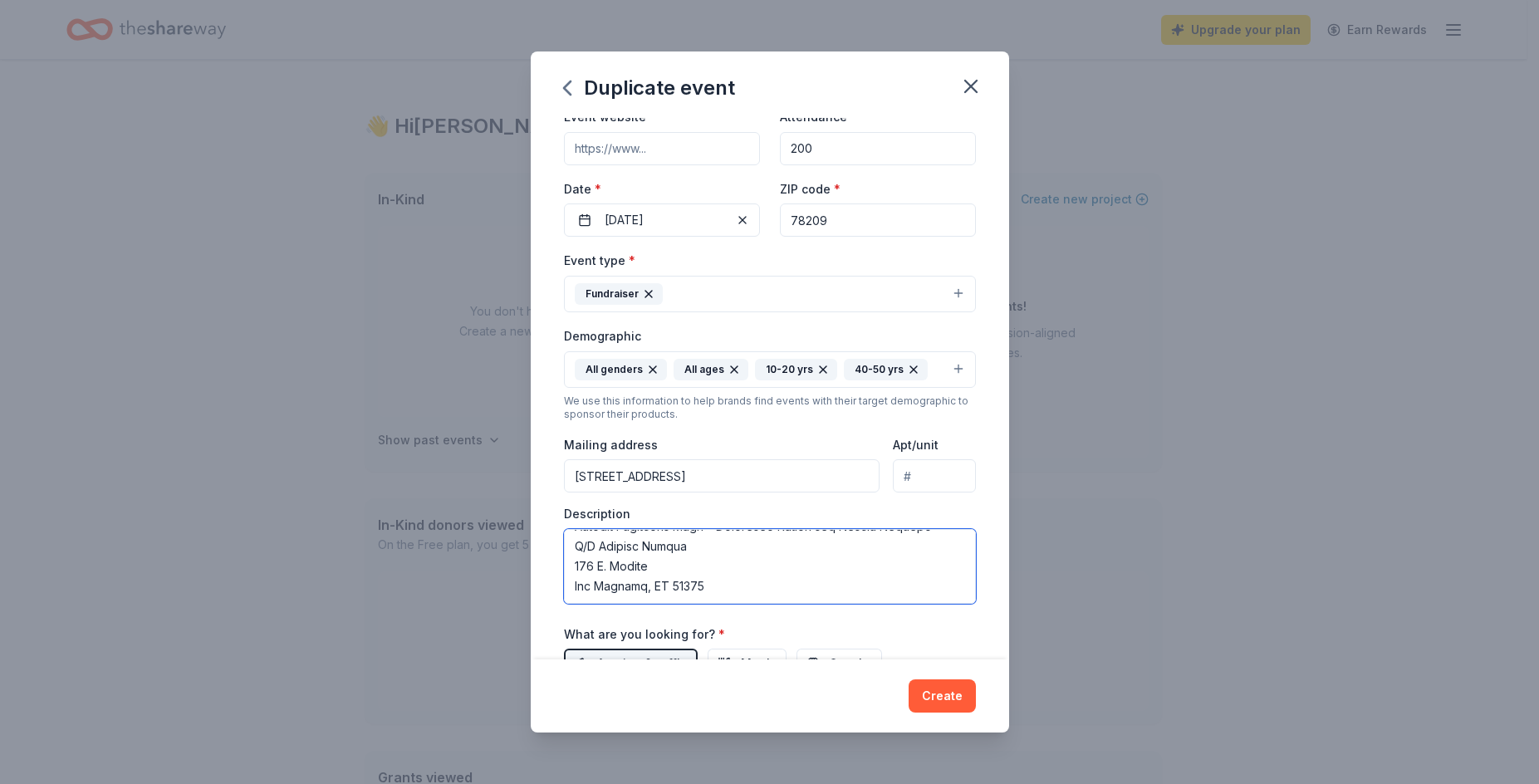
click at [727, 555] on textarea at bounding box center [769, 565] width 412 height 74
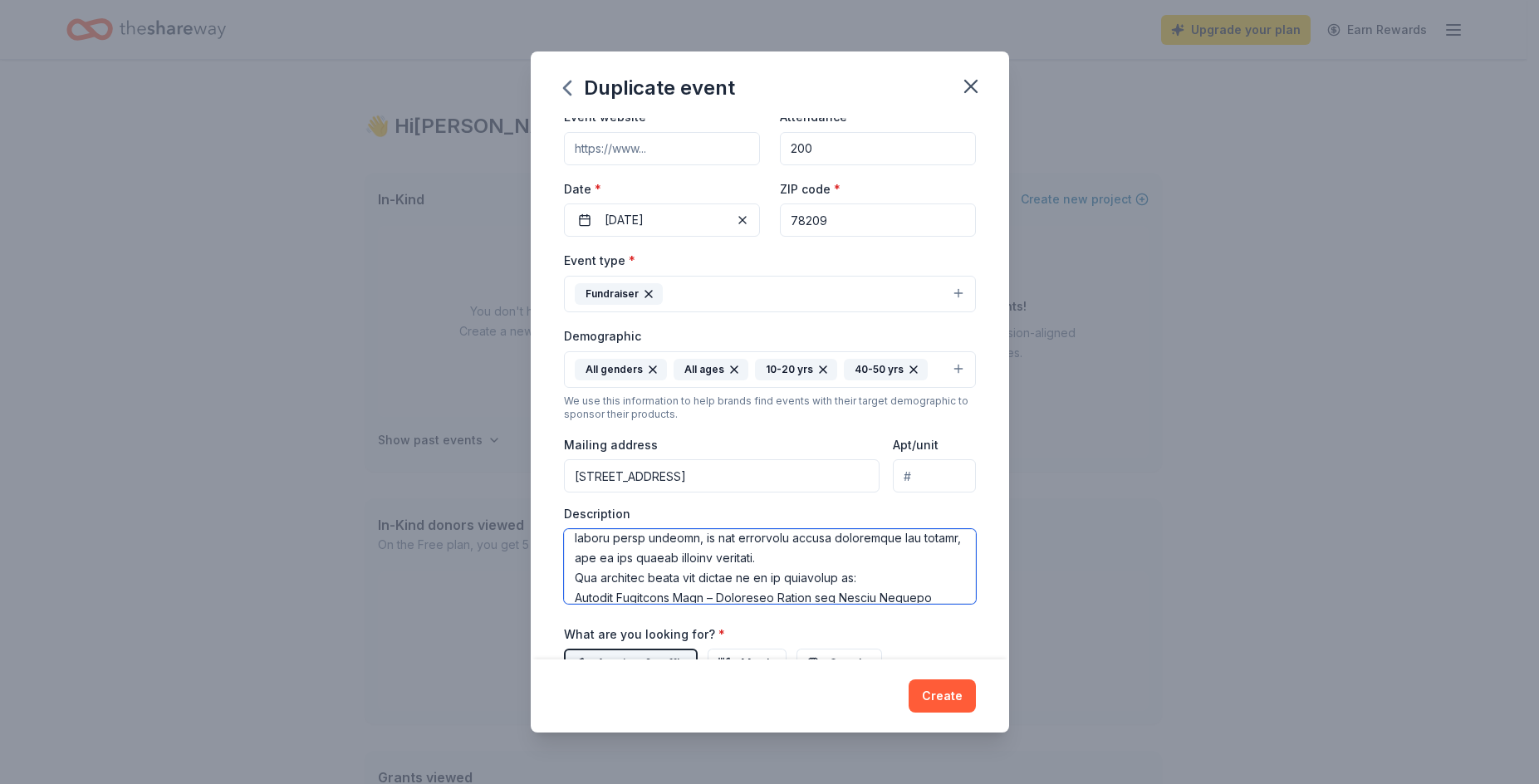
scroll to position [407, 0]
drag, startPoint x: 918, startPoint y: 557, endPoint x: 696, endPoint y: 555, distance: 222.0
click at [696, 555] on textarea at bounding box center [769, 565] width 412 height 74
drag, startPoint x: 755, startPoint y: 540, endPoint x: 704, endPoint y: 547, distance: 51.5
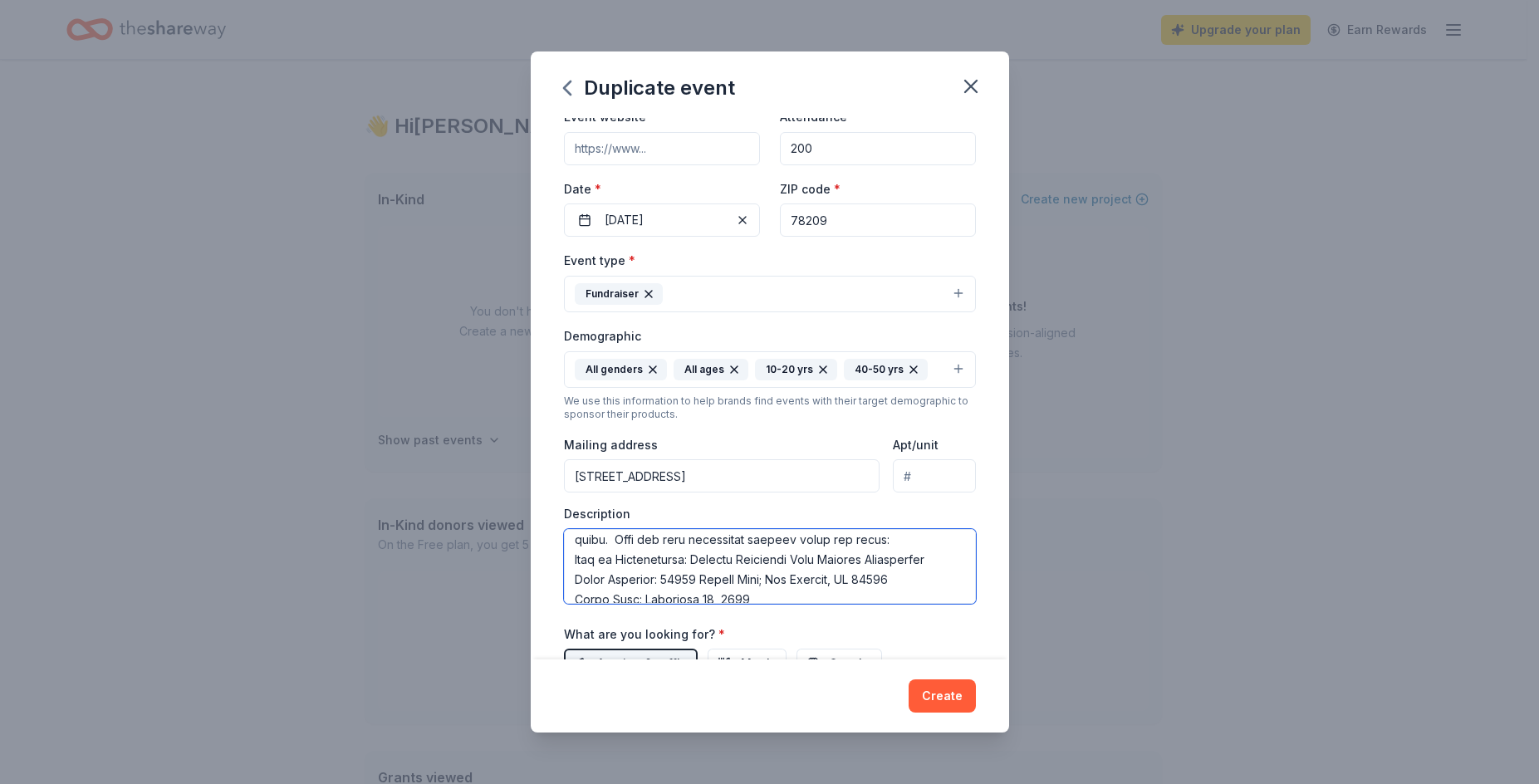
click at [704, 547] on textarea at bounding box center [769, 565] width 412 height 74
click at [768, 555] on textarea at bounding box center [769, 565] width 412 height 74
drag, startPoint x: 760, startPoint y: 577, endPoint x: 640, endPoint y: 579, distance: 120.0
click at [640, 579] on textarea at bounding box center [769, 565] width 412 height 74
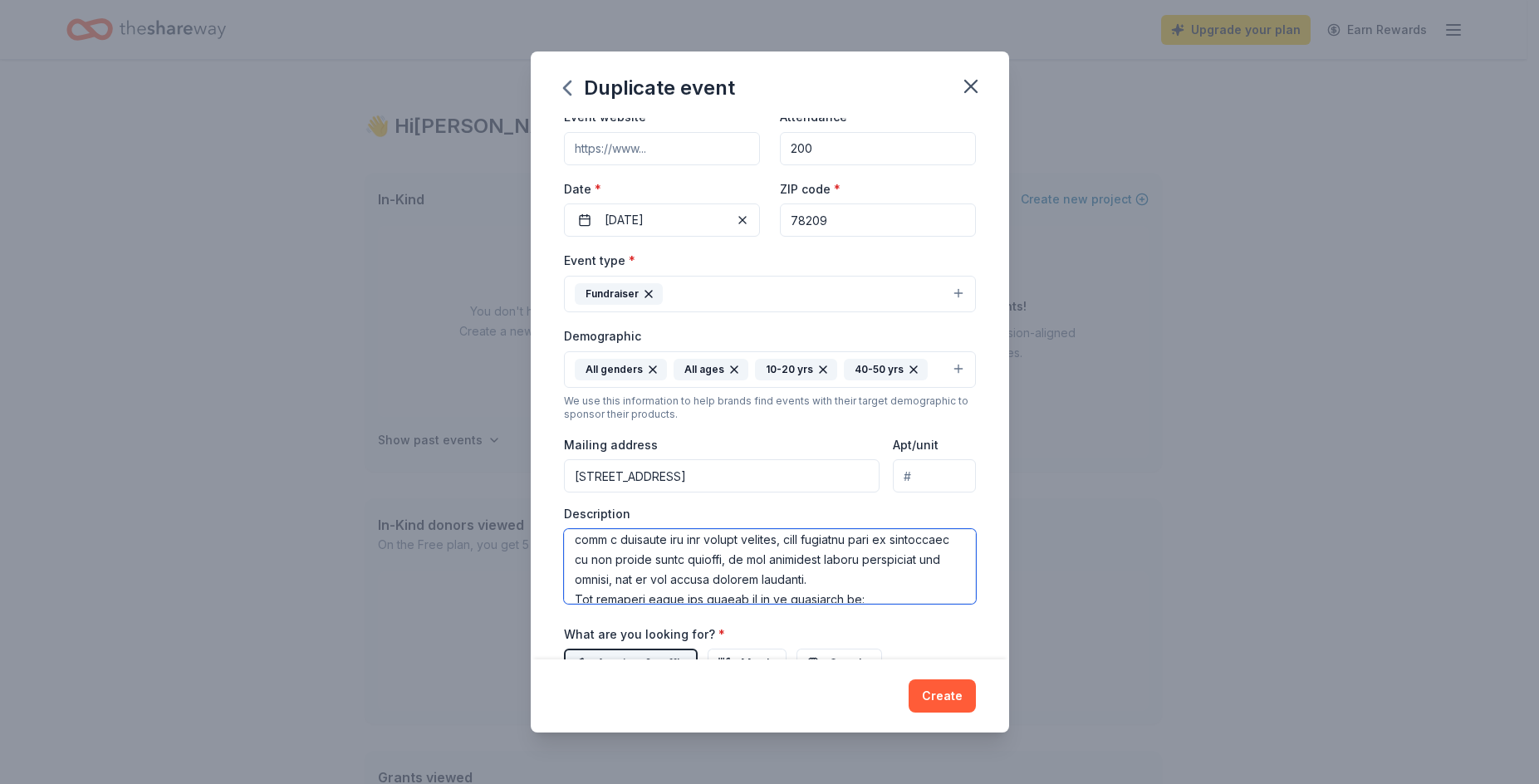
scroll to position [434, 0]
type textarea "We are requesting a donation of any kind for our Silent Auction for the Winston…"
click at [779, 626] on div "What are you looking for? * Auction & raffle Meals Snacks Desserts Alcohol Beve…" at bounding box center [769, 670] width 412 height 92
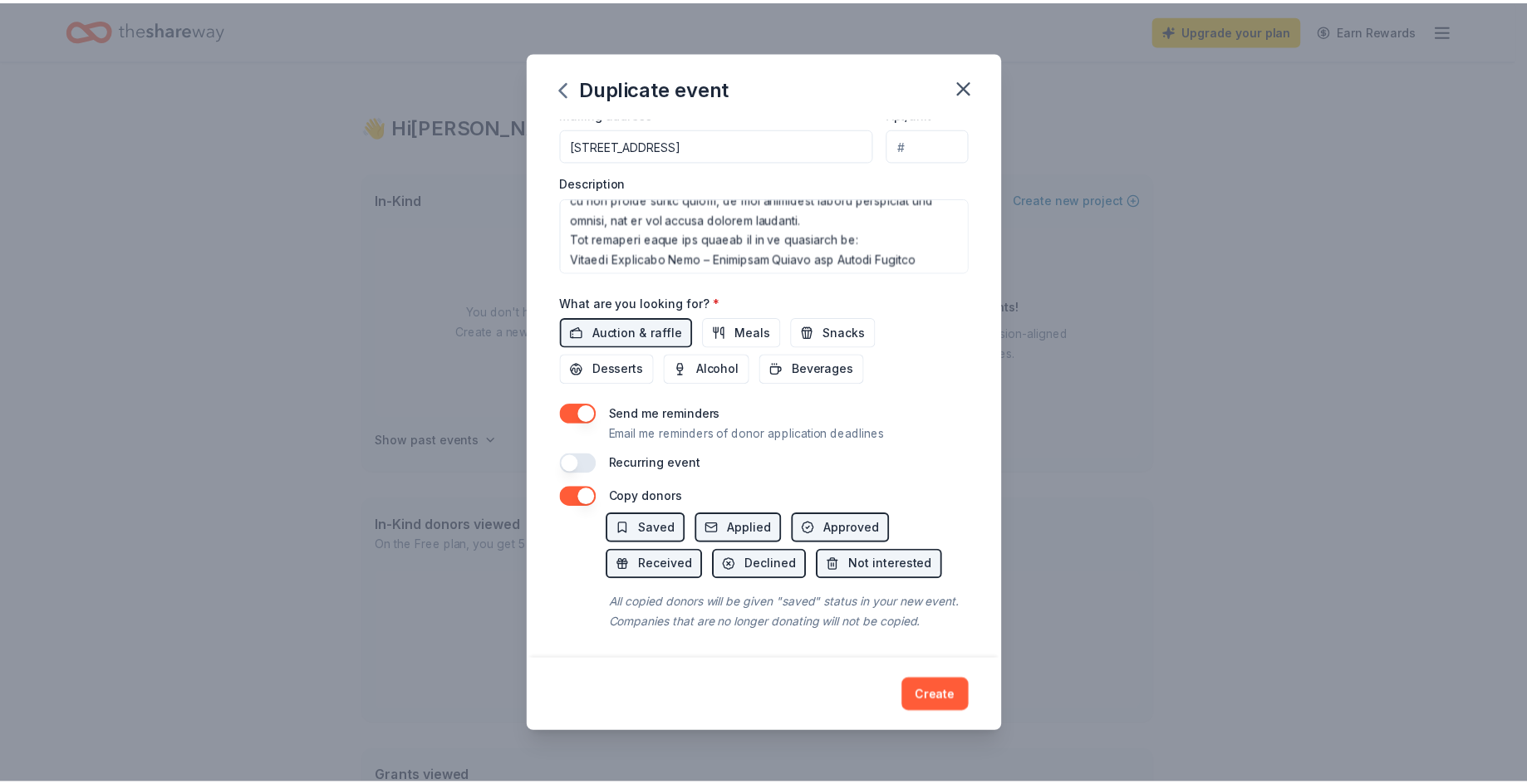
scroll to position [416, 0]
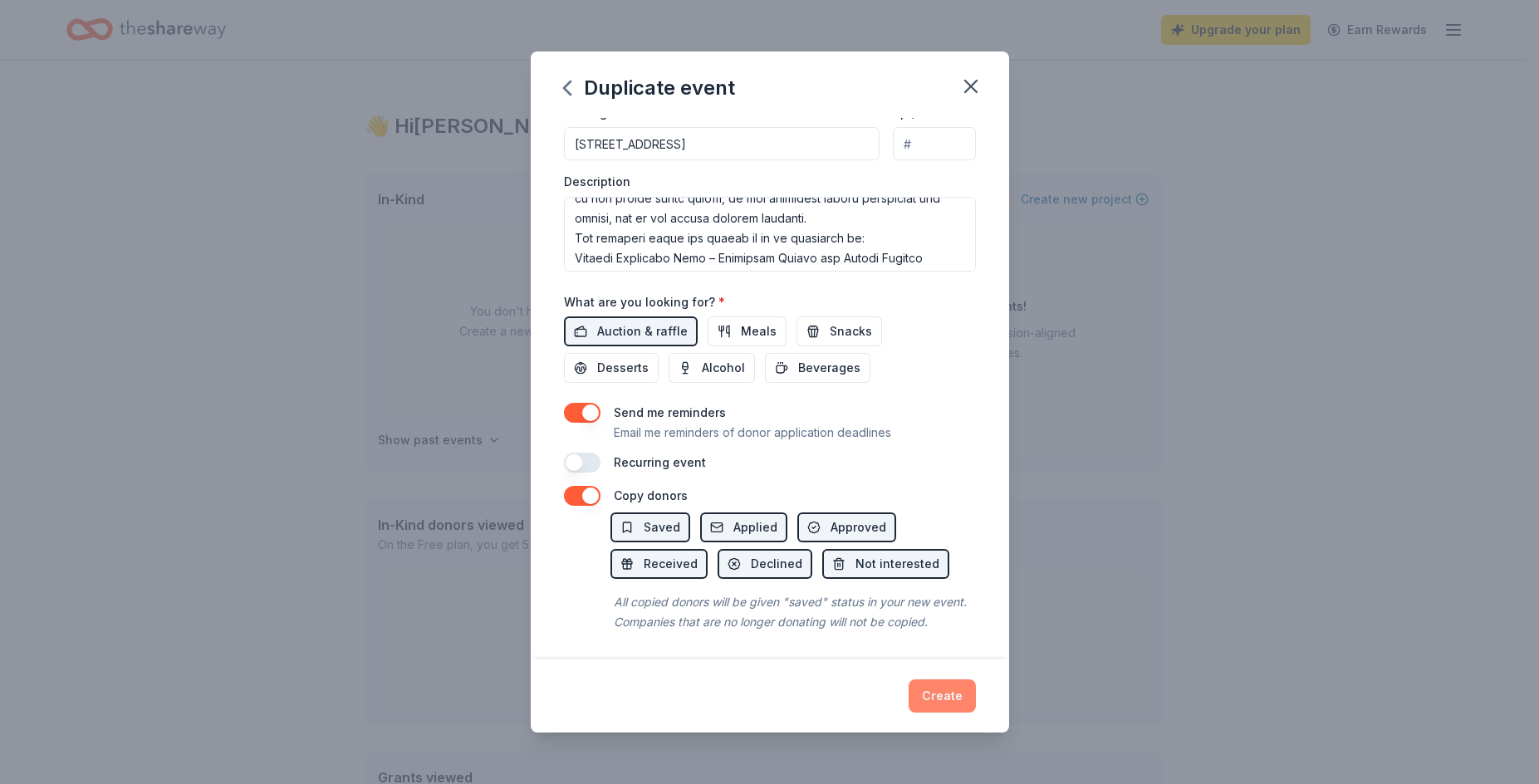
click at [946, 700] on button "Create" at bounding box center [941, 695] width 67 height 33
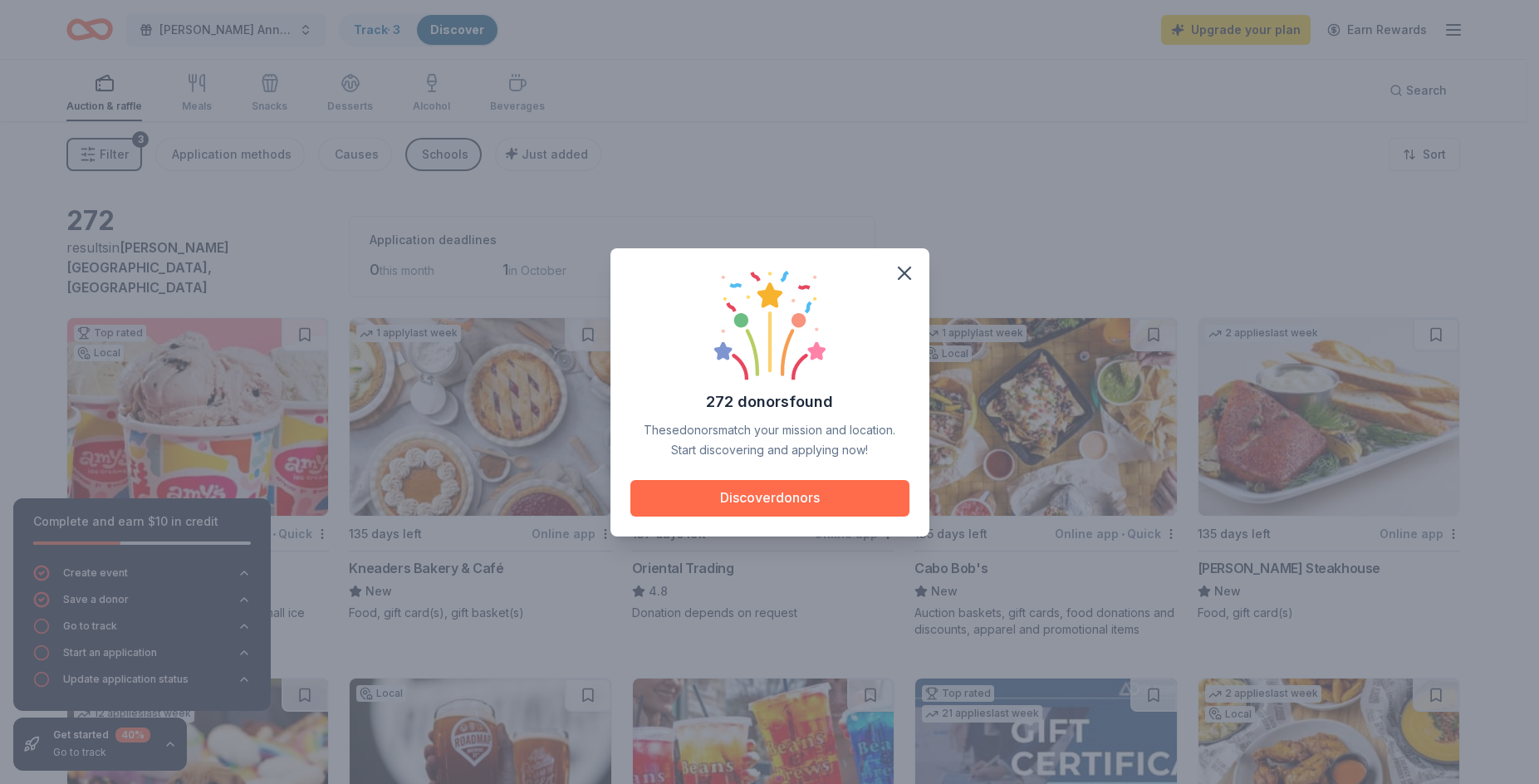
click at [788, 506] on button "Discover donors" at bounding box center [770, 498] width 279 height 37
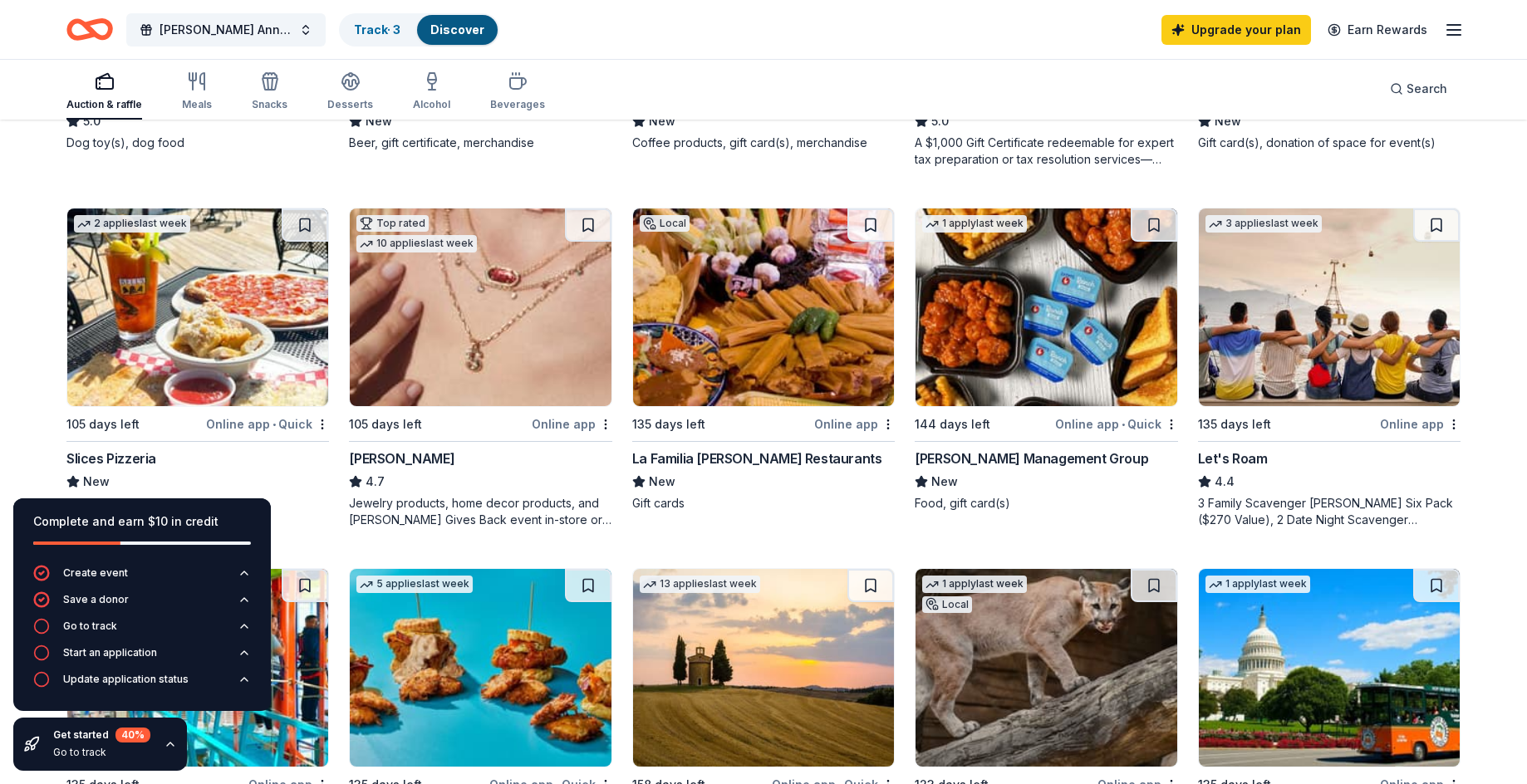
scroll to position [913, 0]
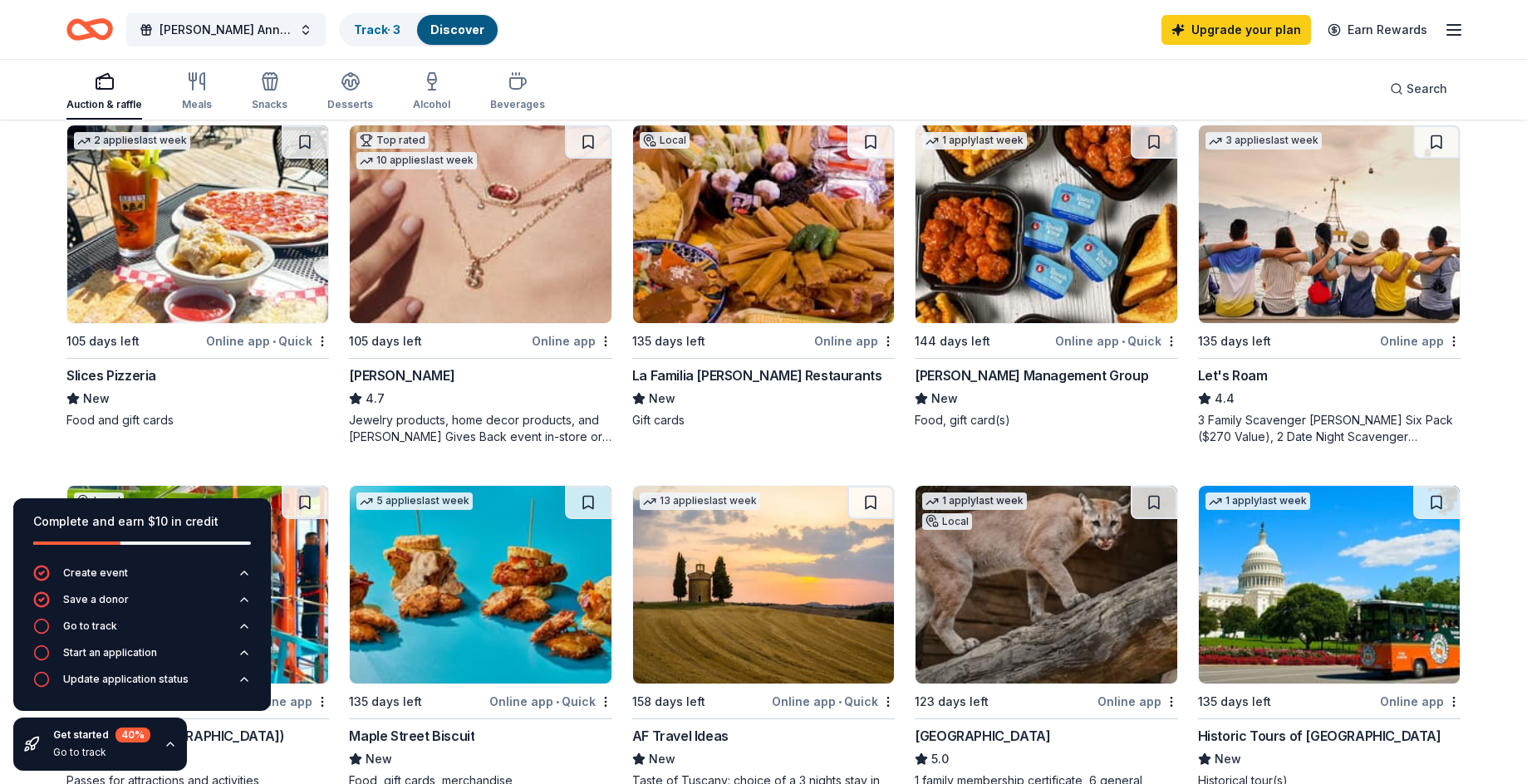
click at [783, 366] on div "La Familia Cortez Restaurants" at bounding box center [757, 375] width 250 height 20
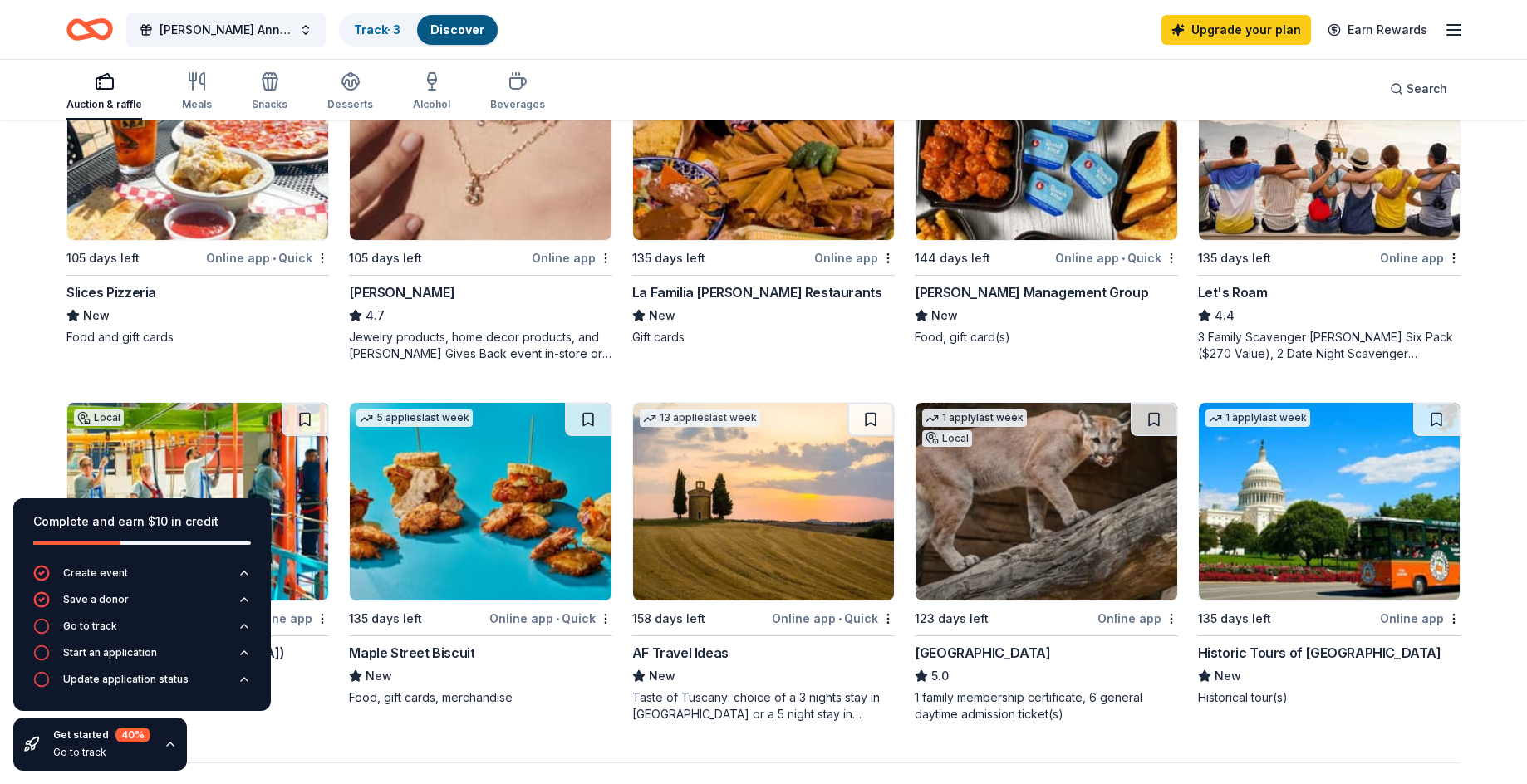
click at [1024, 283] on div "Avants Management Group" at bounding box center [1031, 292] width 234 height 20
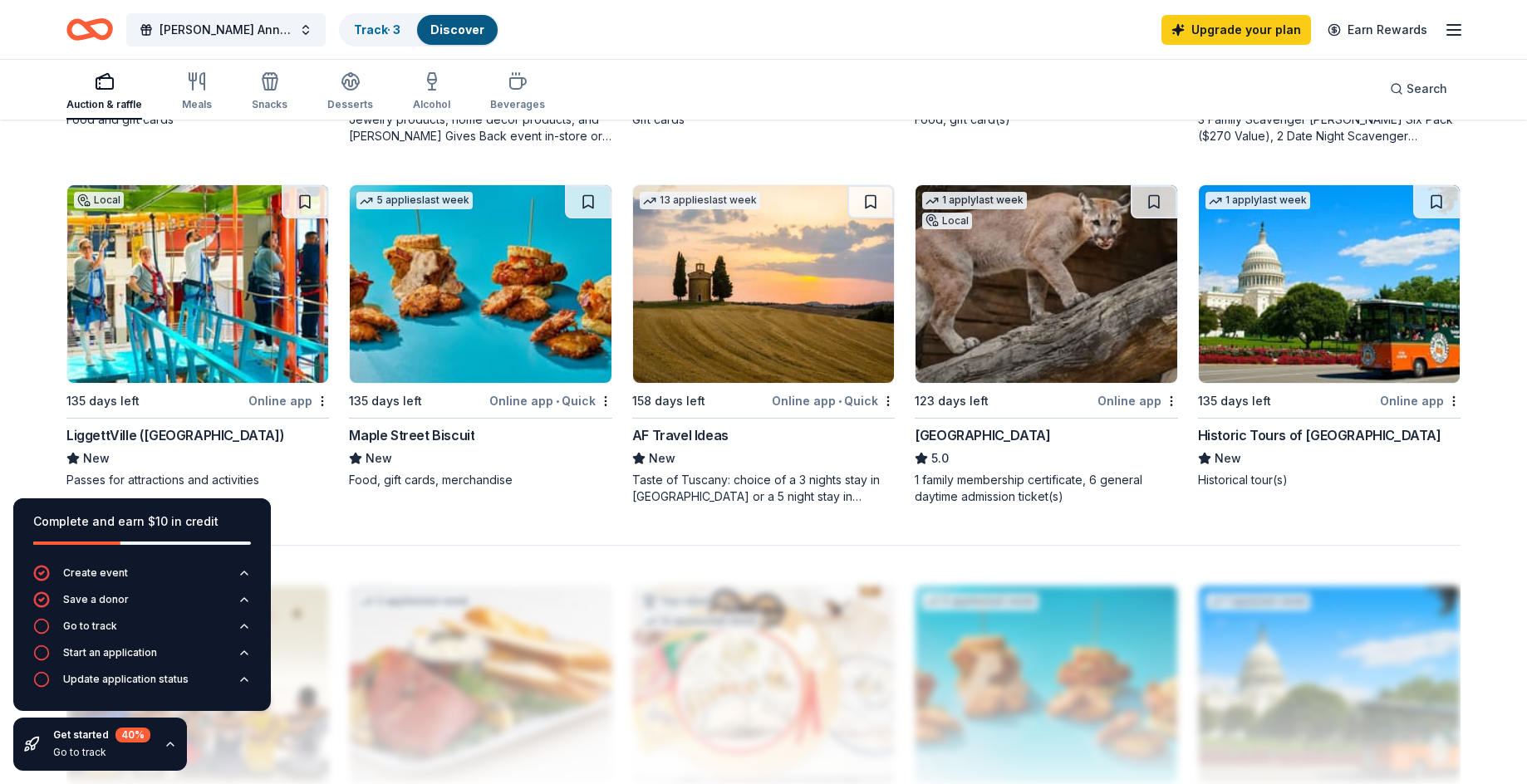
scroll to position [1246, 0]
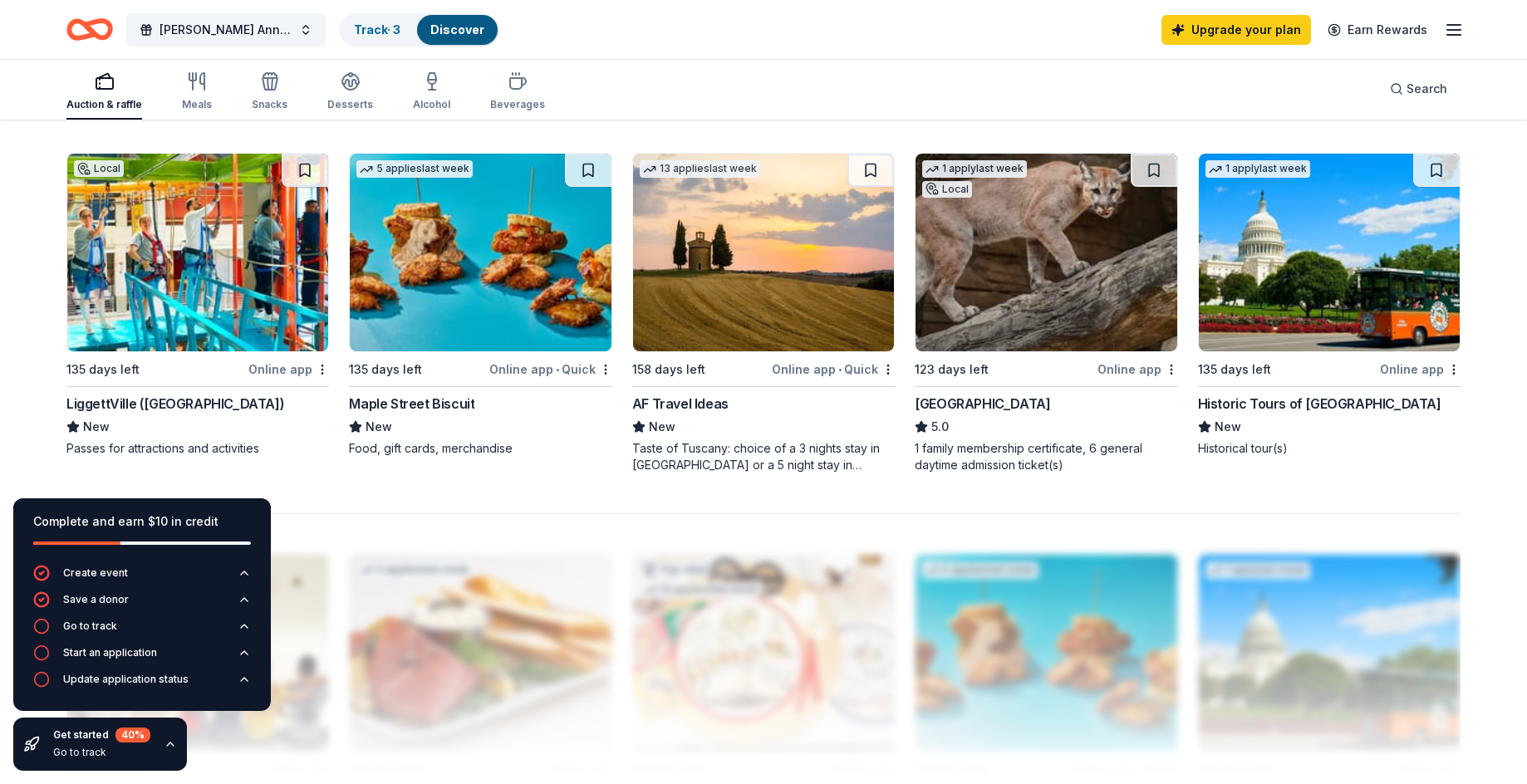
click at [135, 394] on div "LiggettVille (San Antonio)" at bounding box center [174, 403] width 218 height 20
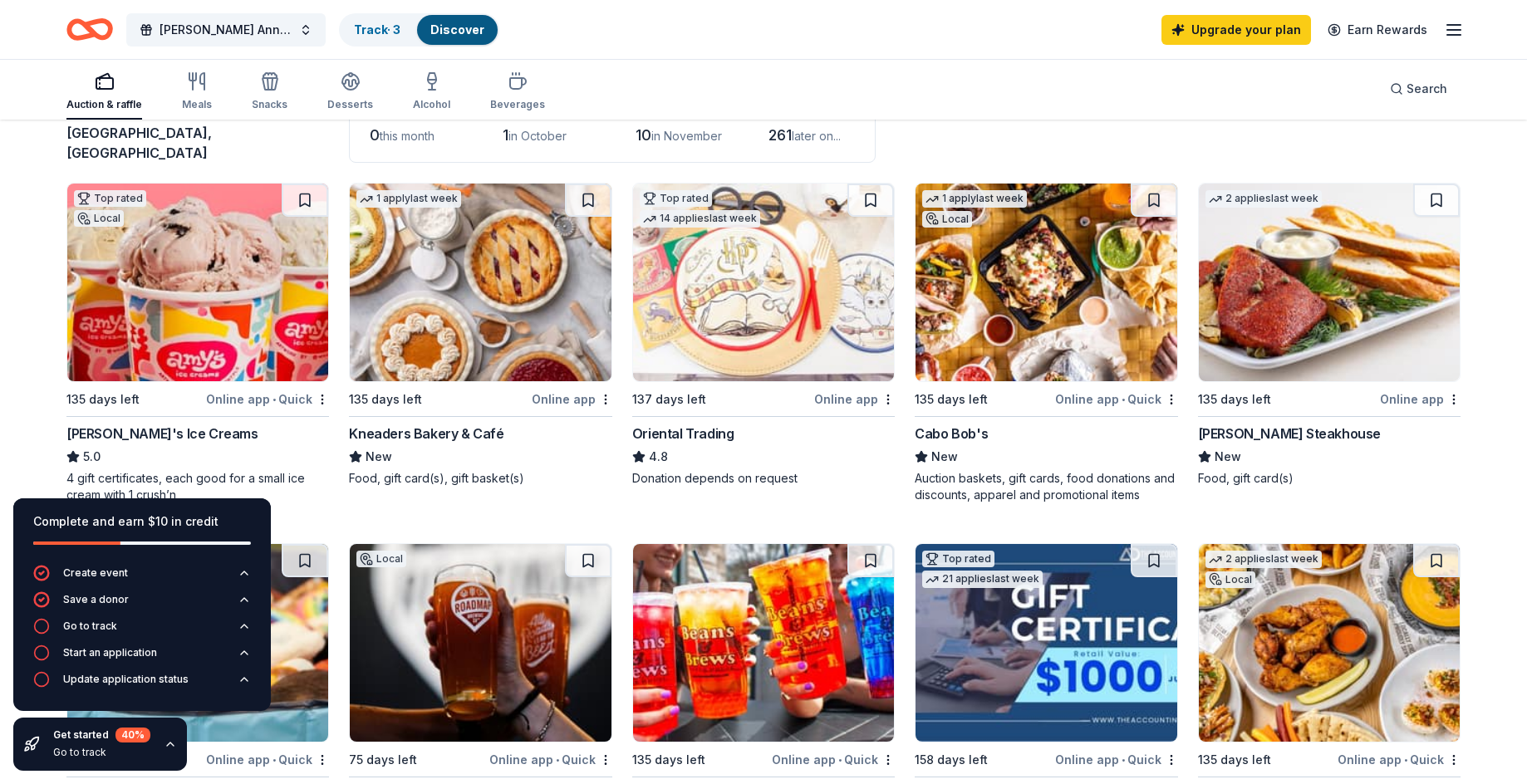
scroll to position [52, 0]
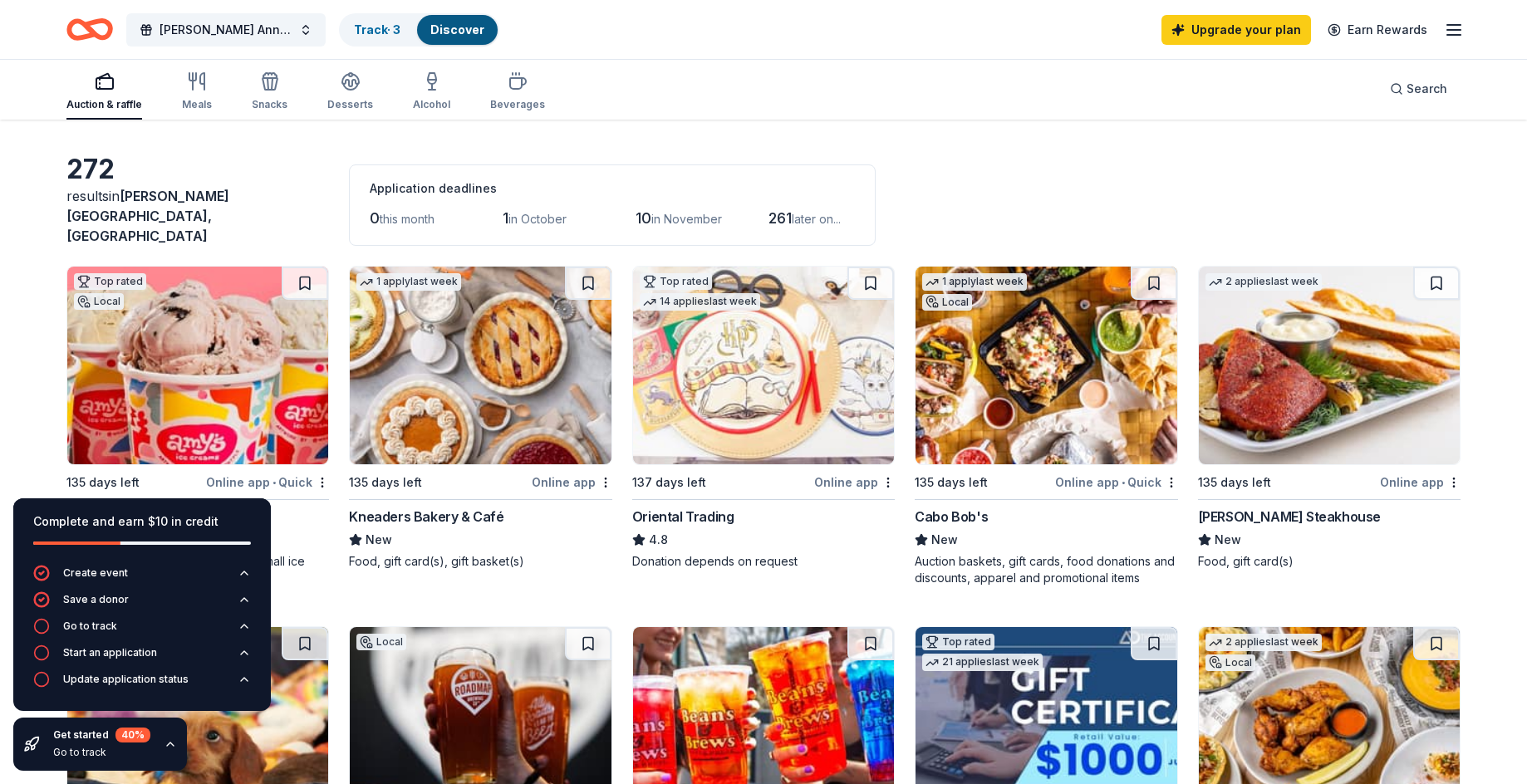
click at [780, 413] on img at bounding box center [763, 366] width 261 height 198
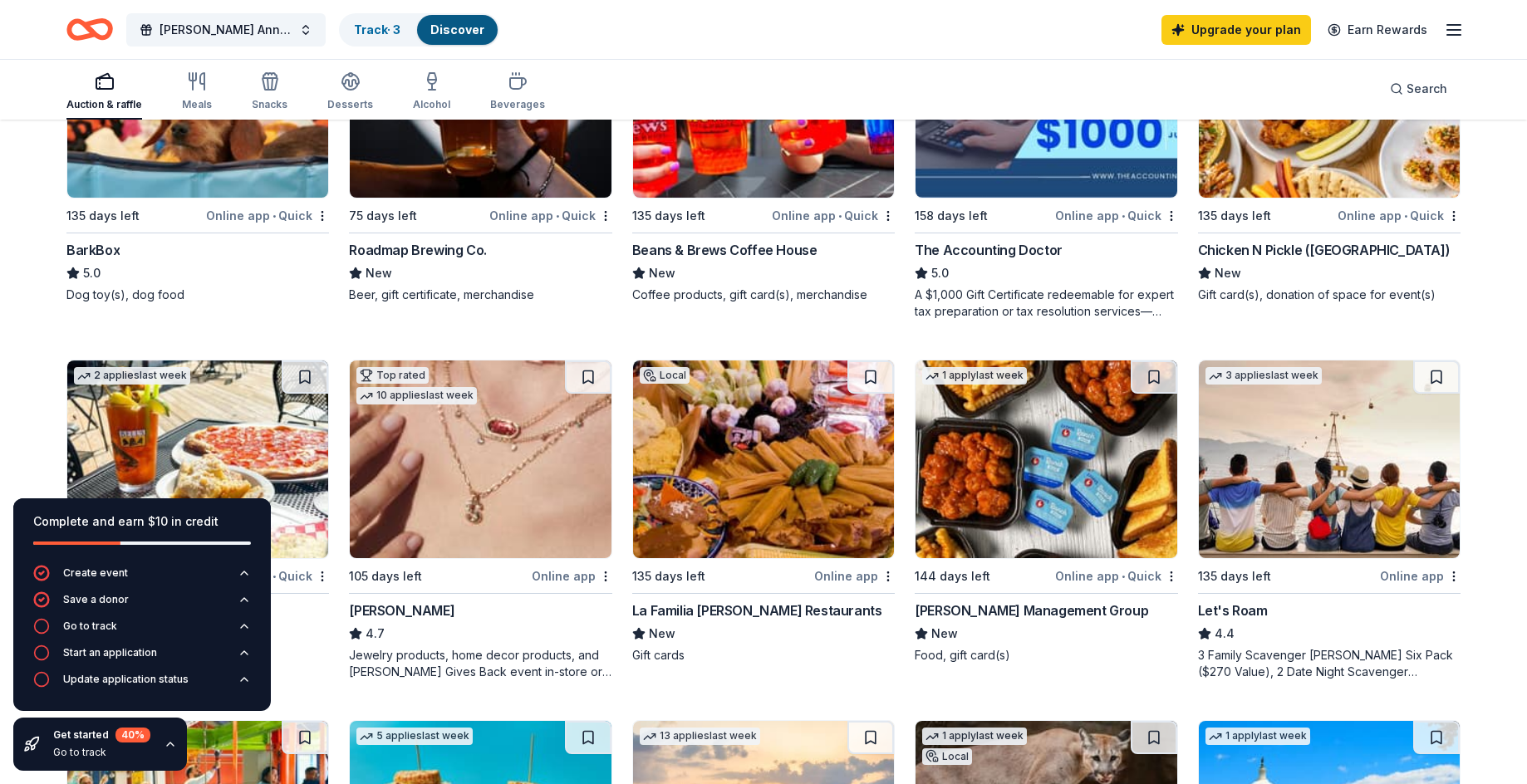
scroll to position [549, 0]
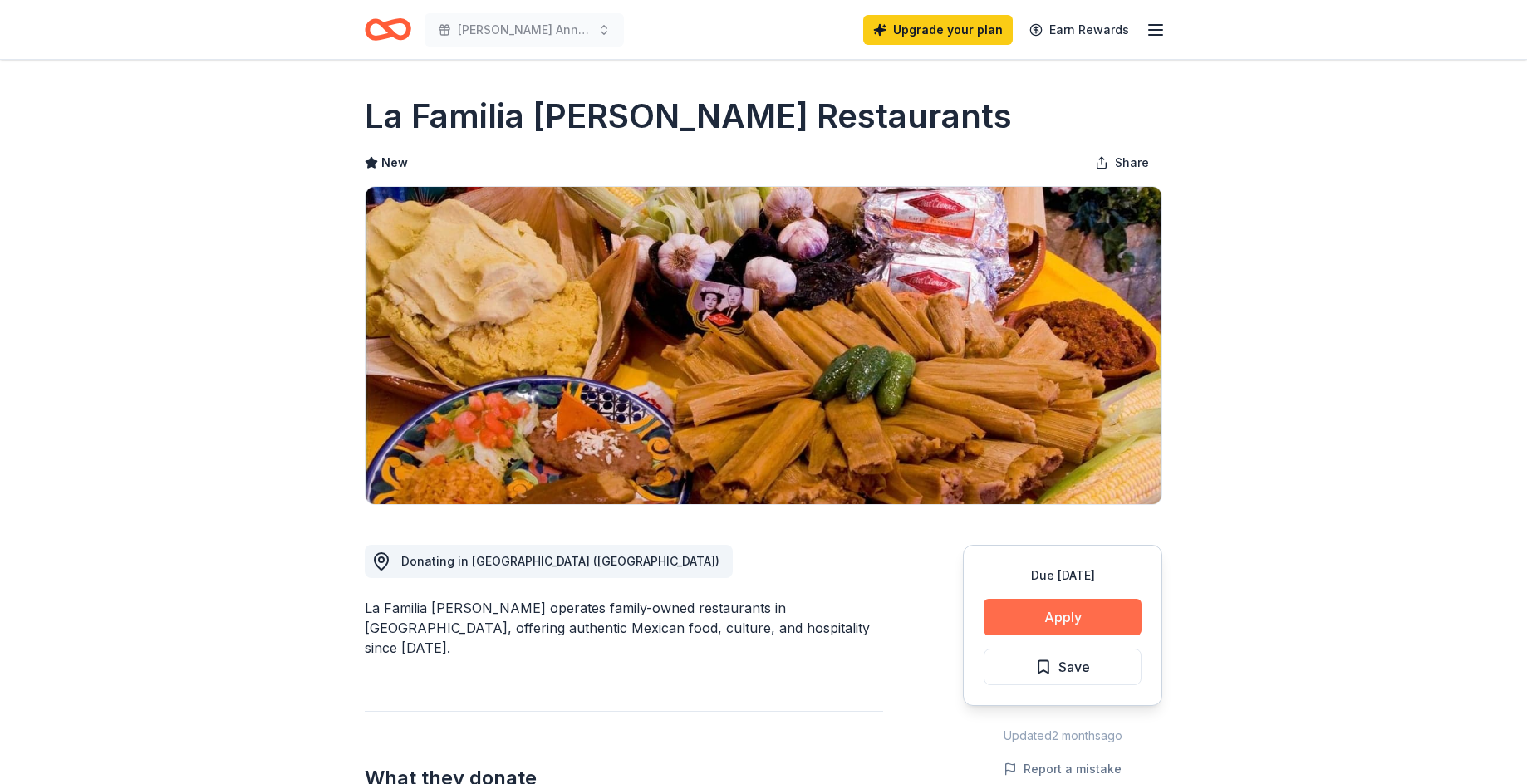
click at [1077, 625] on button "Apply" at bounding box center [1061, 616] width 157 height 37
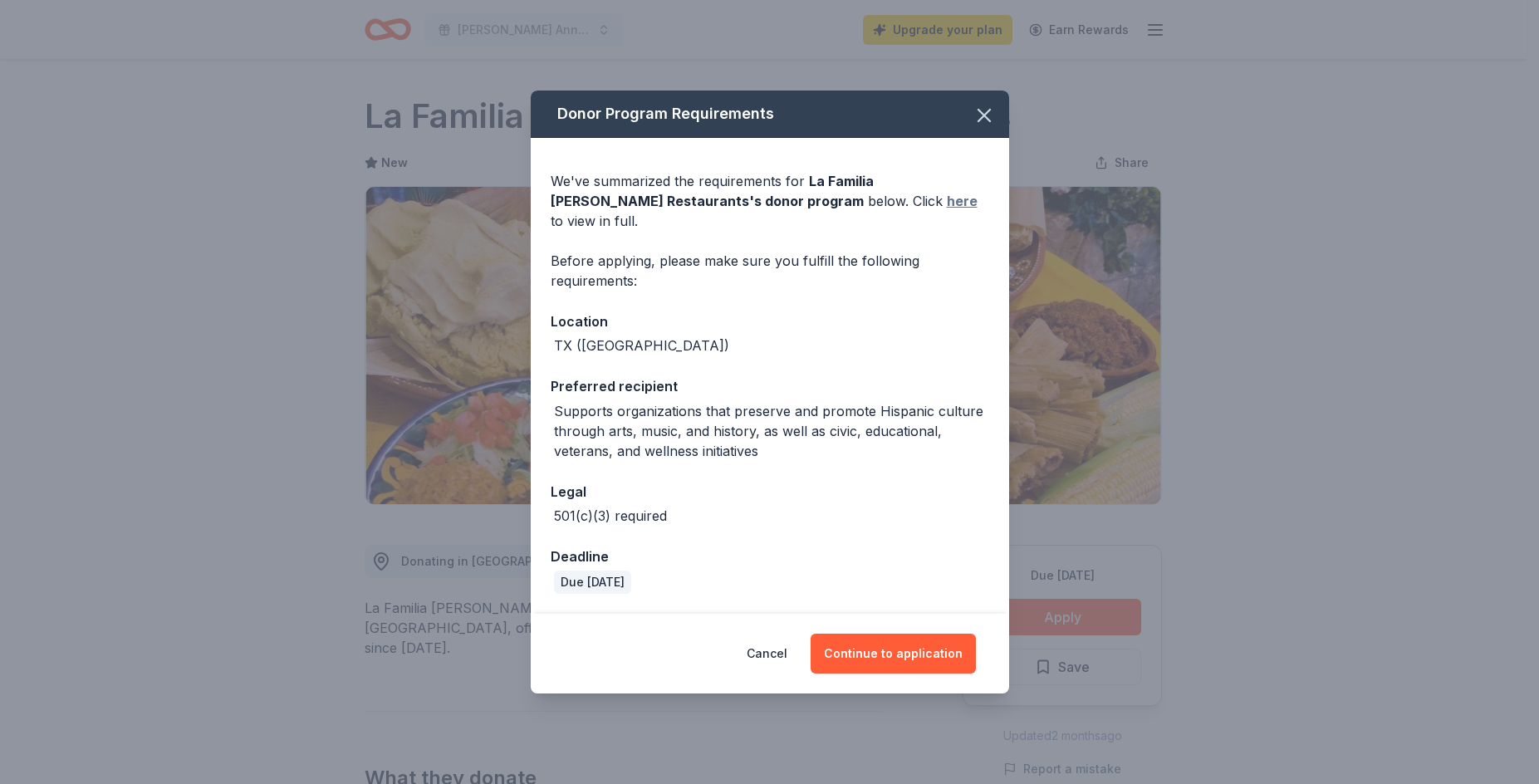
click at [946, 211] on link "here" at bounding box center [961, 201] width 31 height 20
click at [988, 119] on icon "button" at bounding box center [984, 115] width 24 height 24
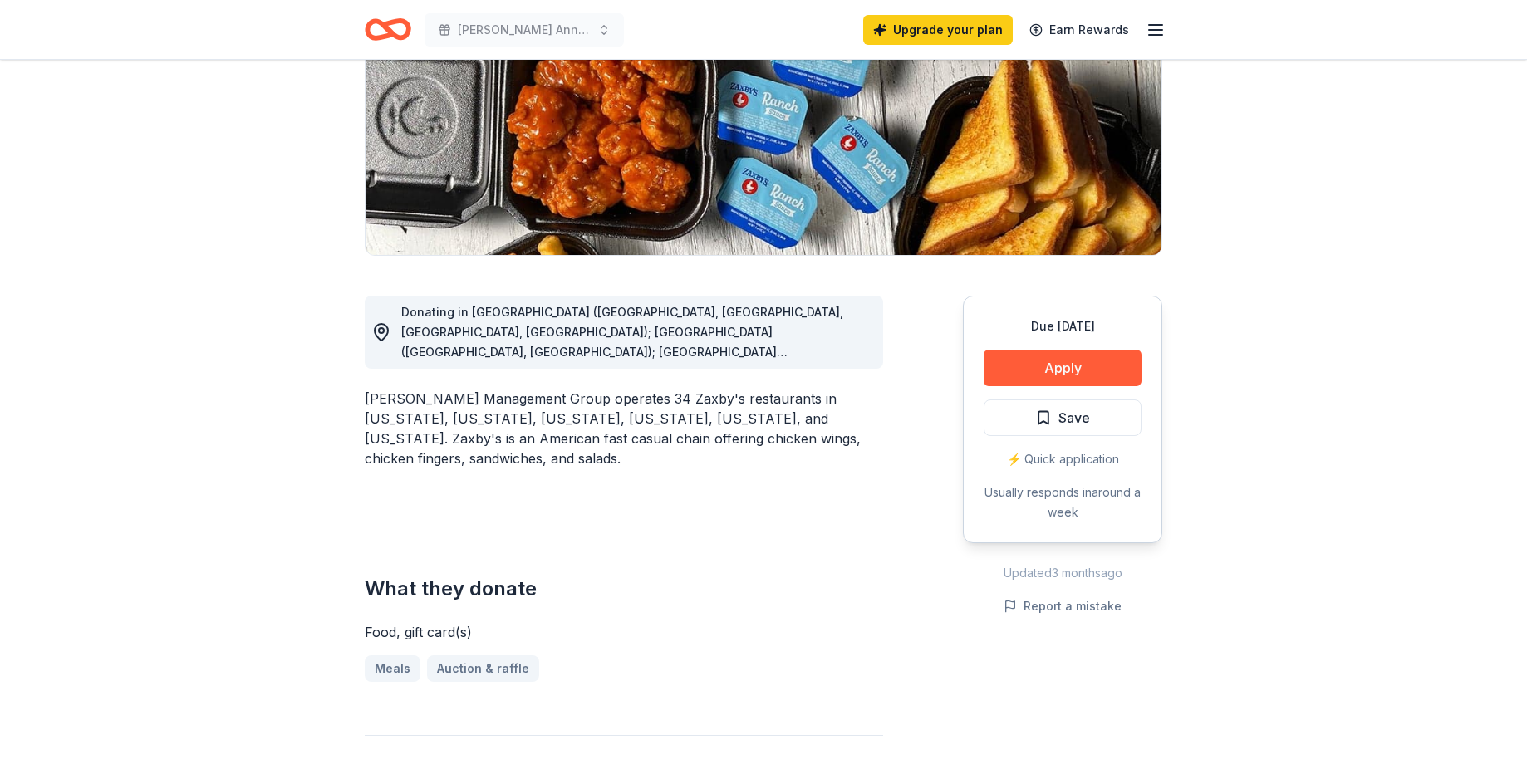
scroll to position [332, 0]
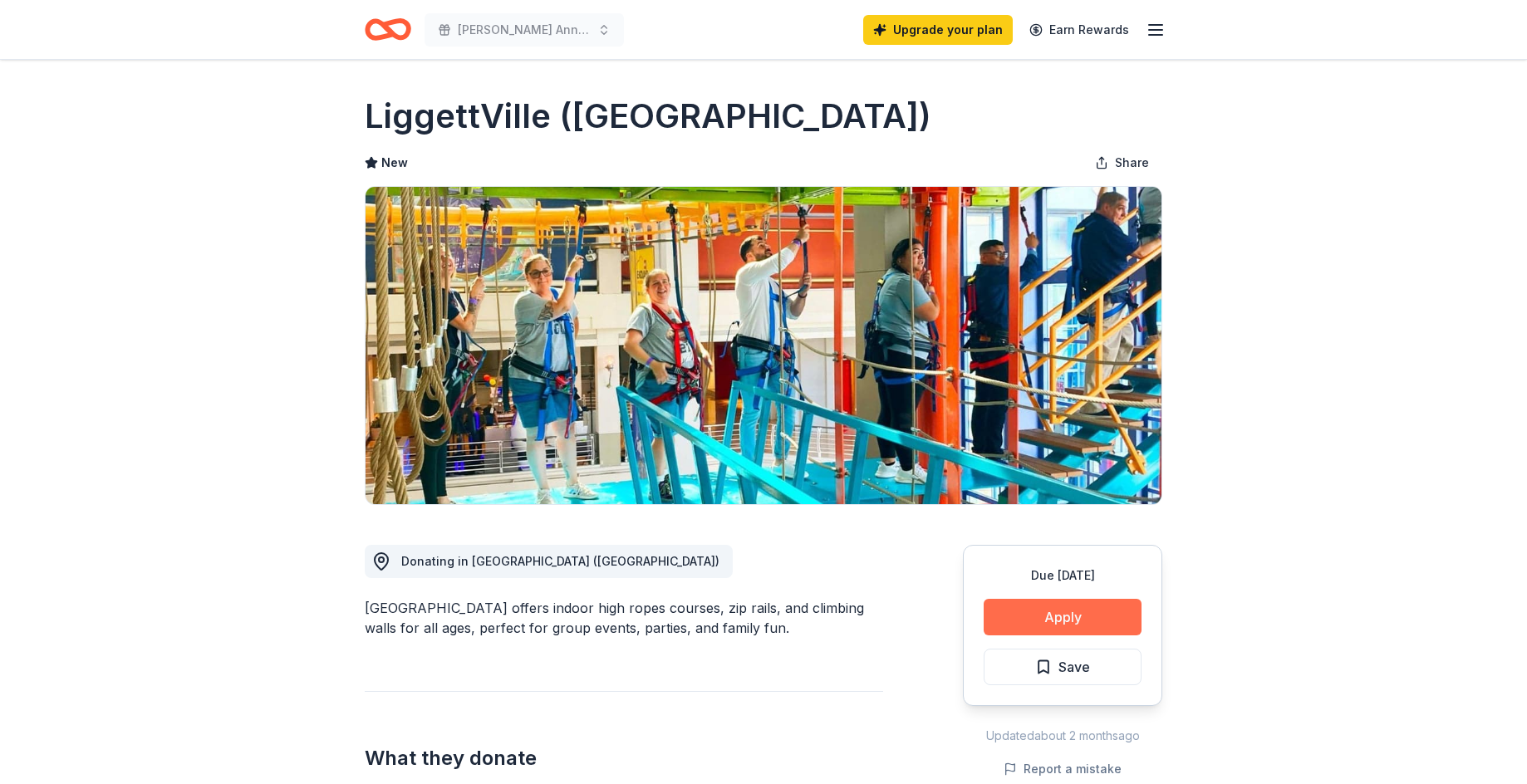
click at [1051, 613] on button "Apply" at bounding box center [1061, 616] width 157 height 37
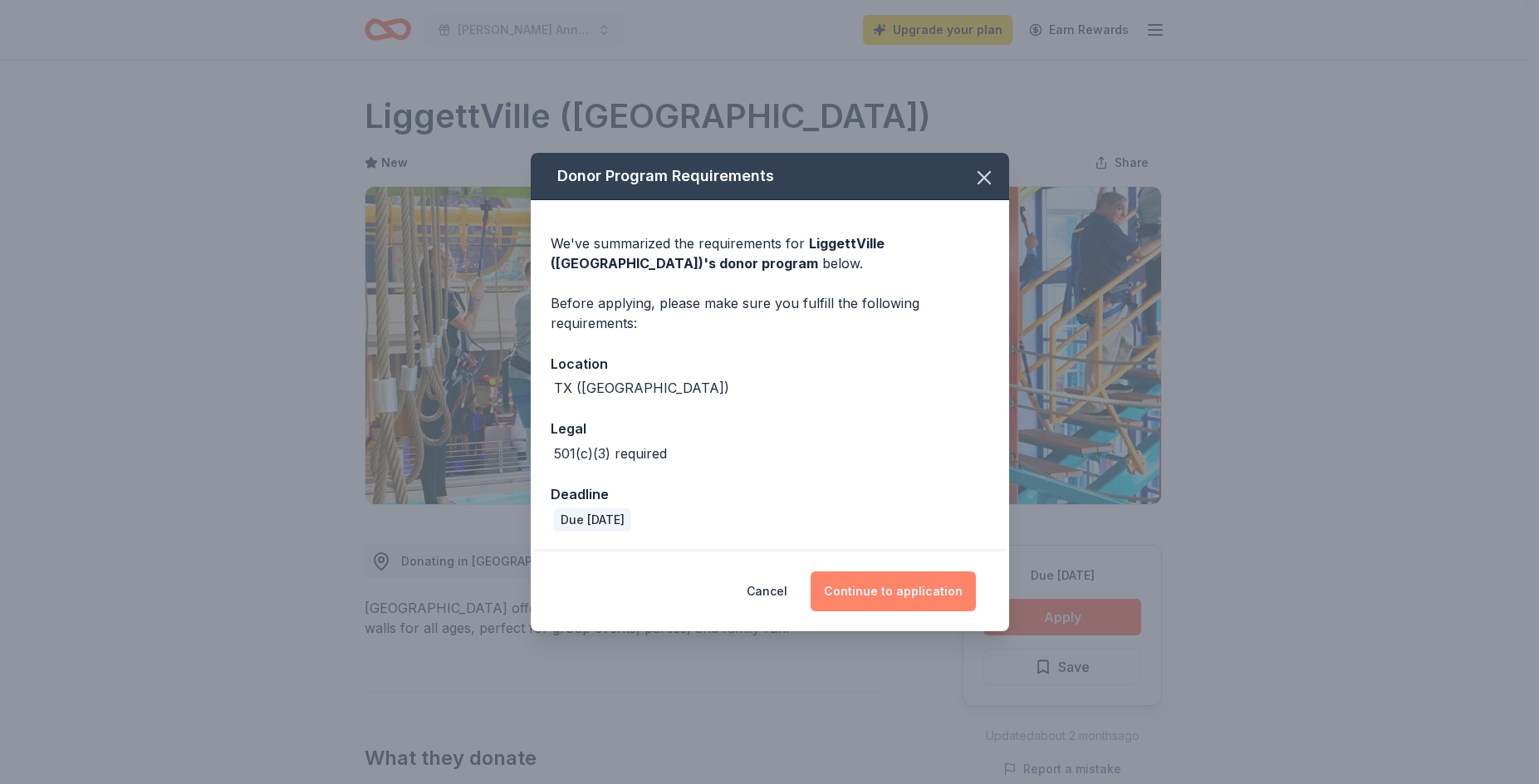
click at [874, 597] on button "Continue to application" at bounding box center [892, 591] width 165 height 40
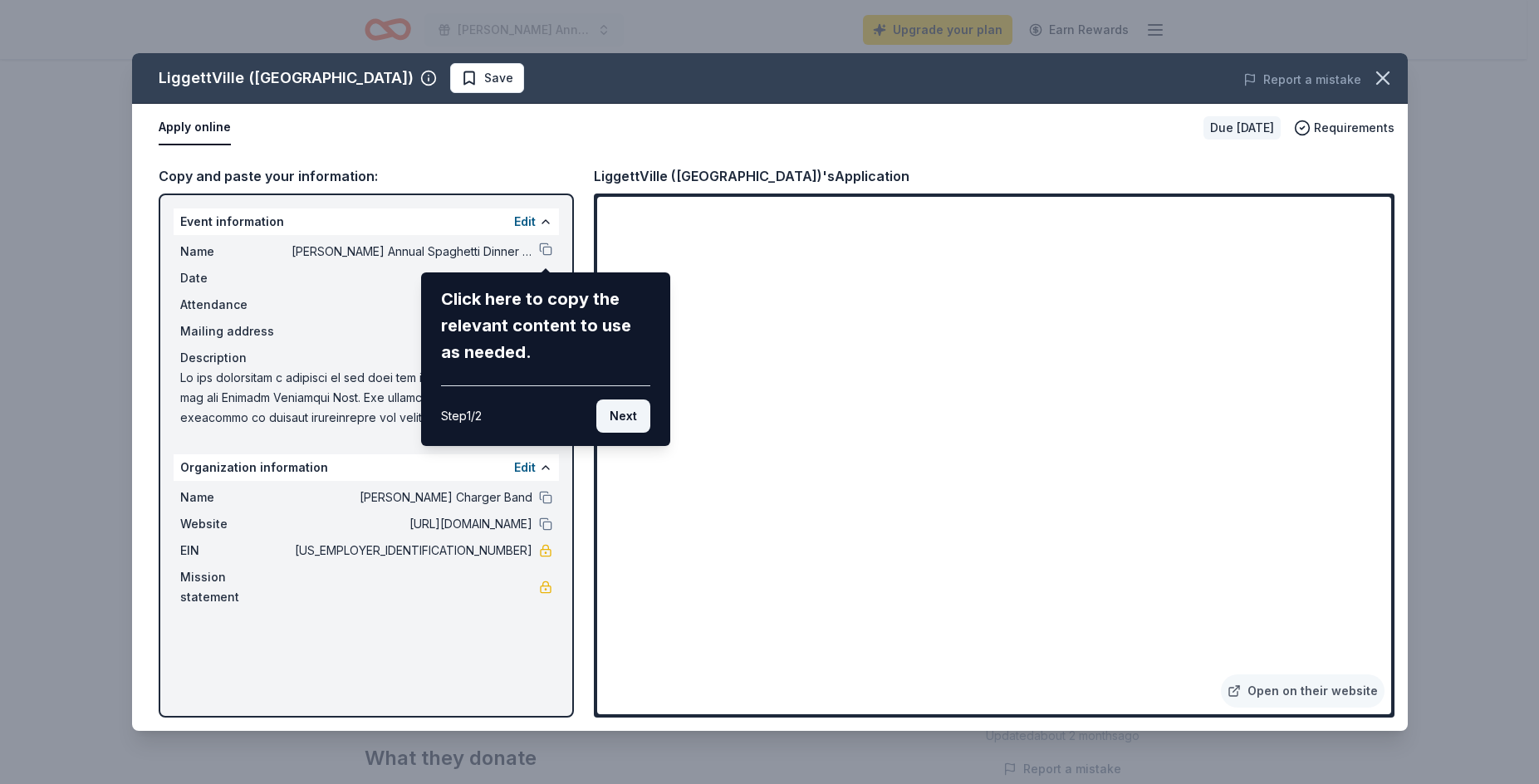
click at [622, 416] on button "Next" at bounding box center [623, 416] width 54 height 33
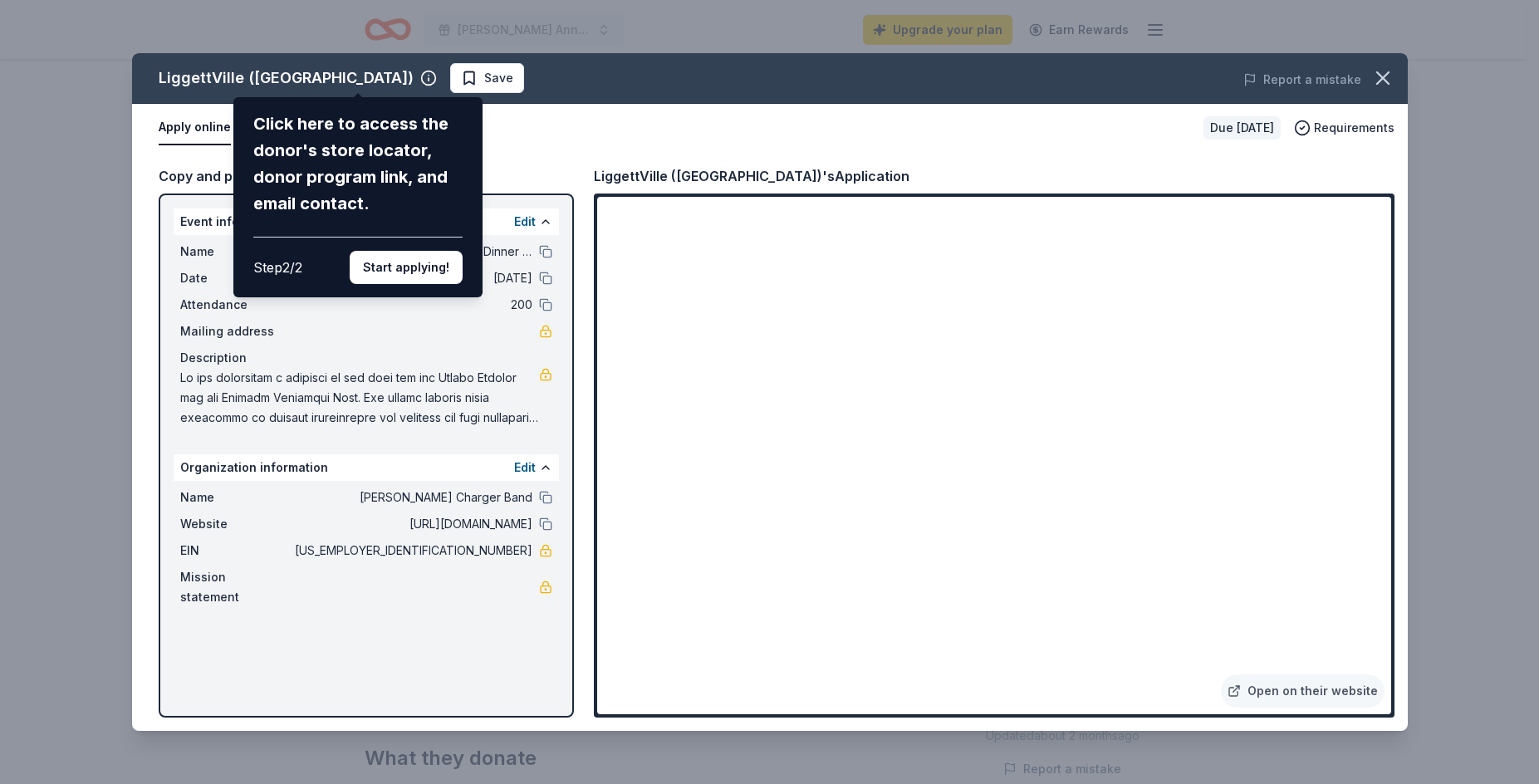
click at [541, 332] on div "LiggettVille (San Antonio) Click here to access the donor's store locator, dono…" at bounding box center [769, 391] width 1275 height 678
click at [432, 276] on button "Start applying!" at bounding box center [406, 267] width 113 height 33
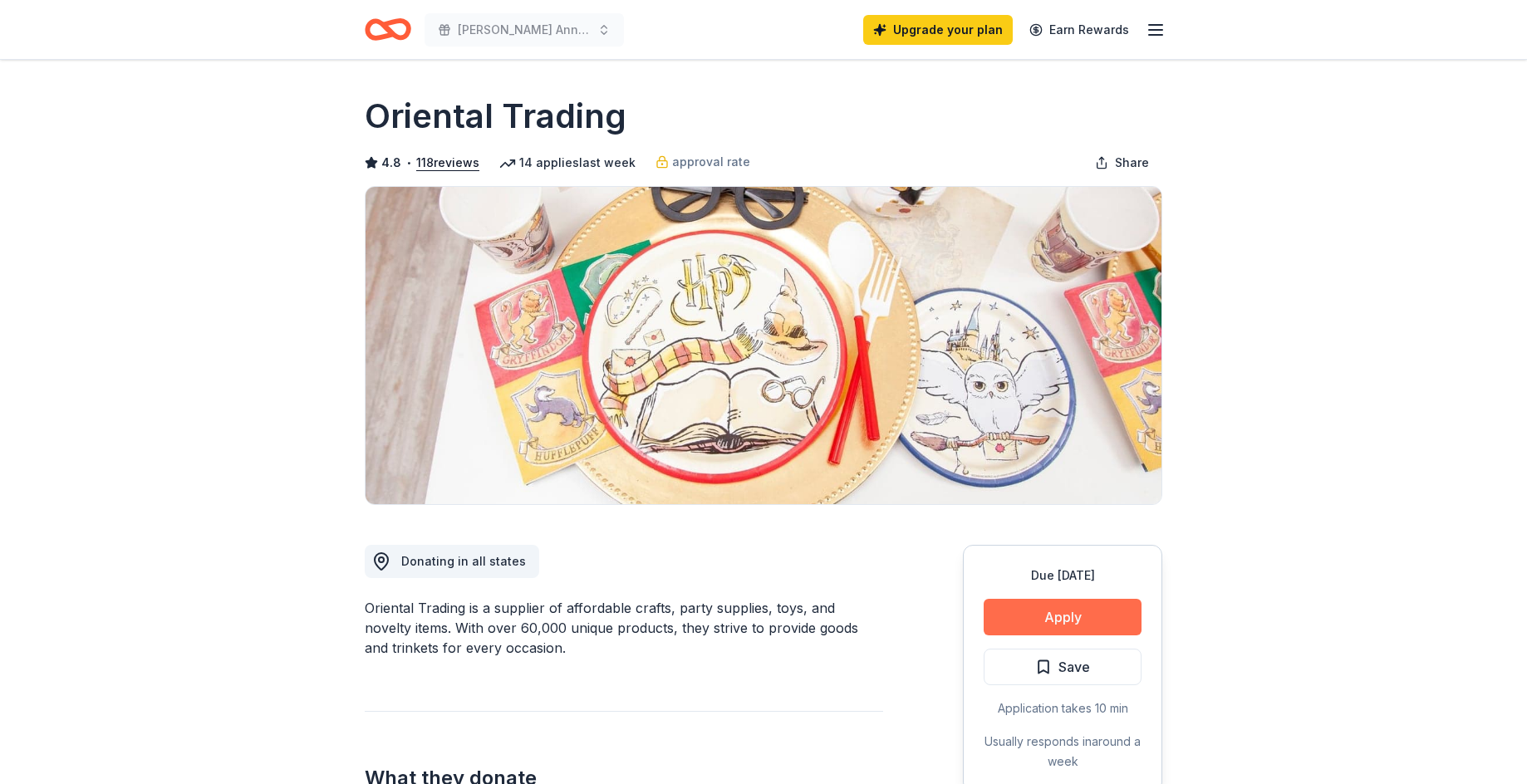
click at [1001, 608] on button "Apply" at bounding box center [1061, 616] width 157 height 37
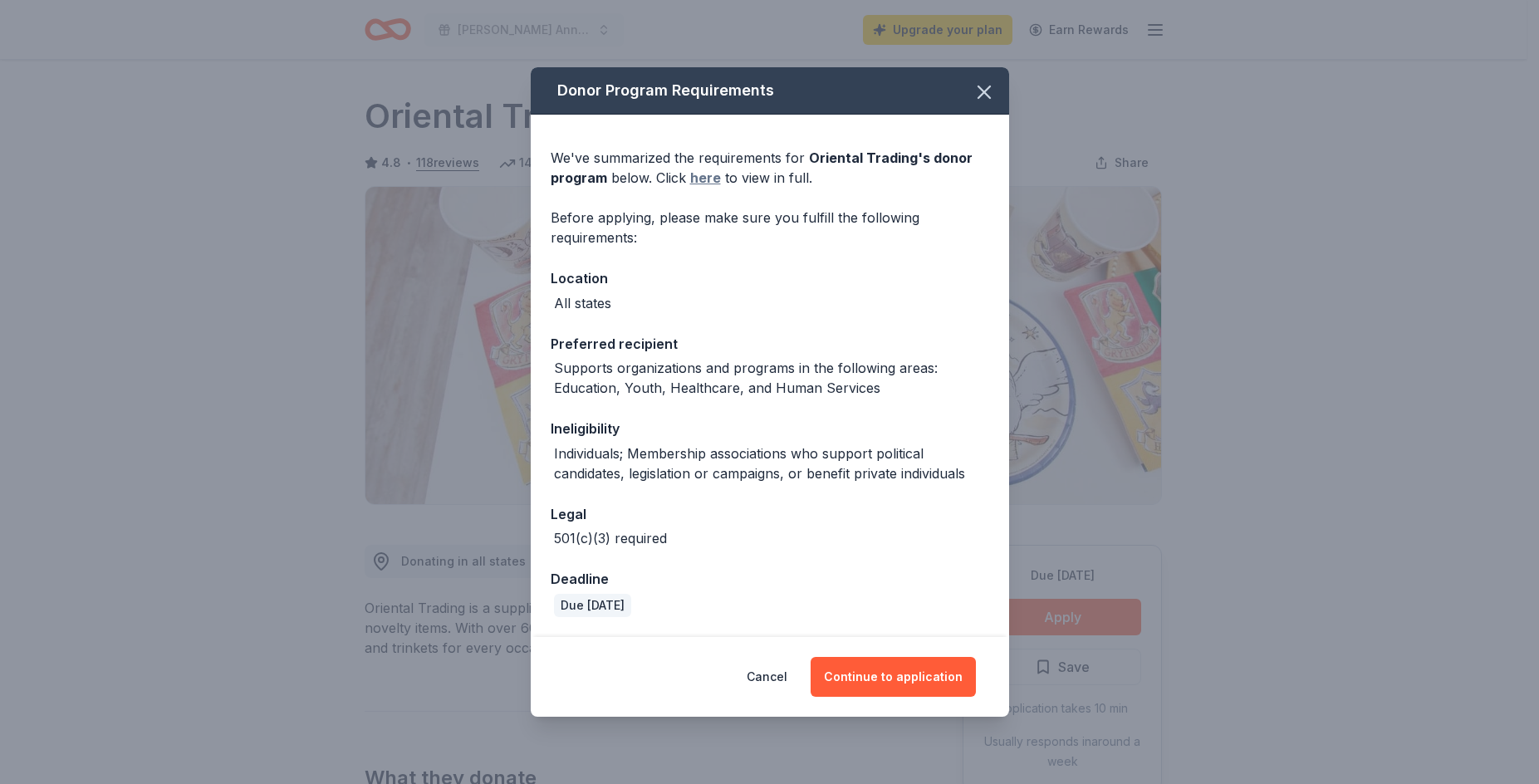
click at [712, 183] on link "here" at bounding box center [705, 177] width 31 height 20
click at [875, 694] on button "Continue to application" at bounding box center [892, 677] width 165 height 40
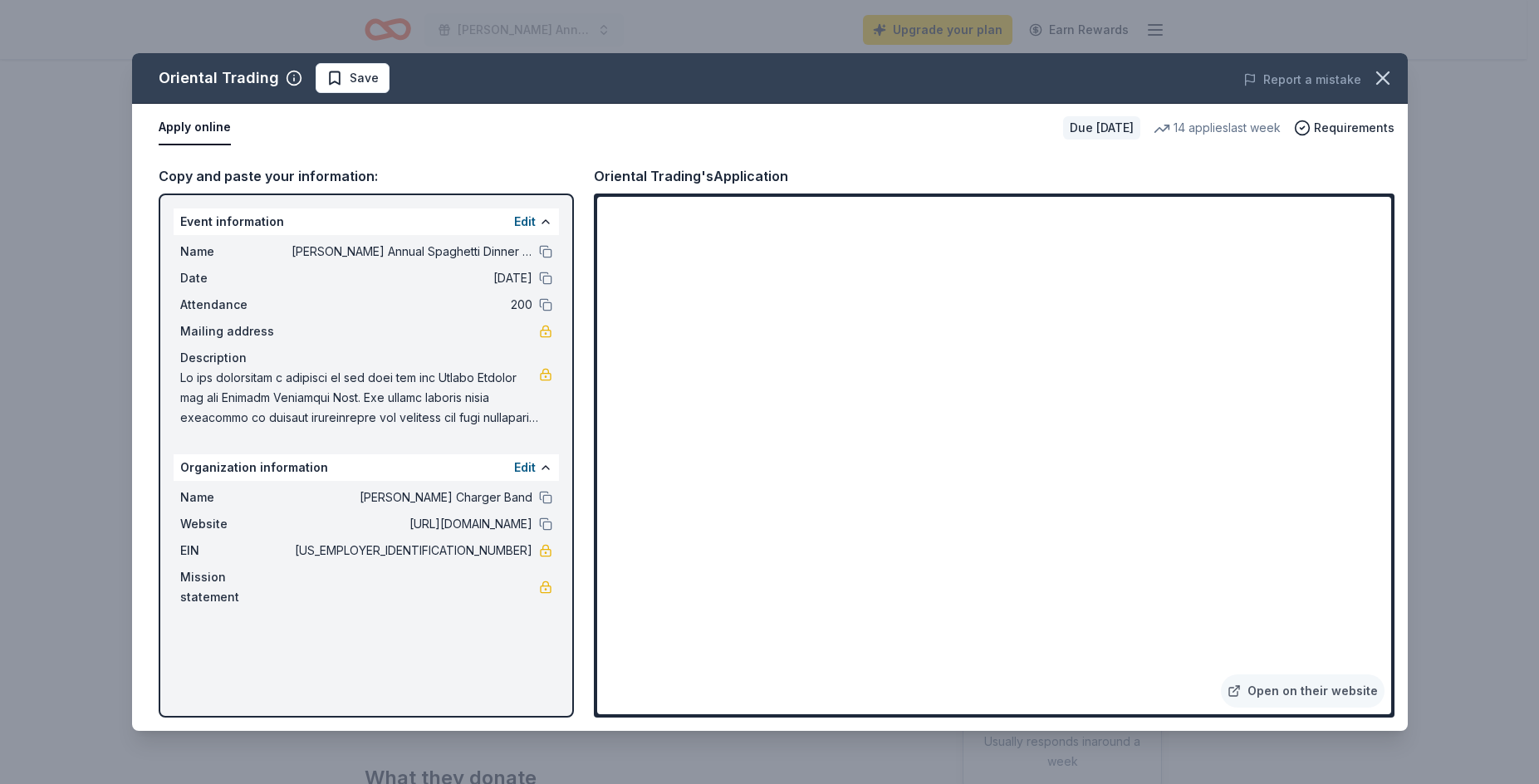
click at [1321, 167] on div "Oriental Trading's Application" at bounding box center [993, 175] width 800 height 22
